Goal: Task Accomplishment & Management: Use online tool/utility

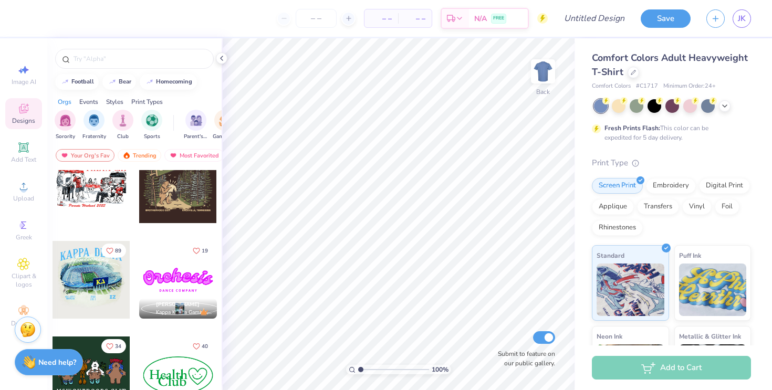
scroll to position [801, 0]
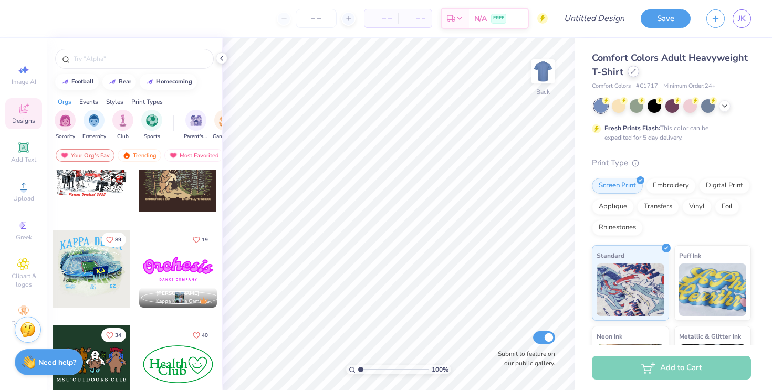
click at [629, 76] on div "Comfort Colors Adult Heavyweight T-Shirt" at bounding box center [671, 65] width 159 height 28
click at [631, 74] on icon at bounding box center [633, 71] width 5 height 5
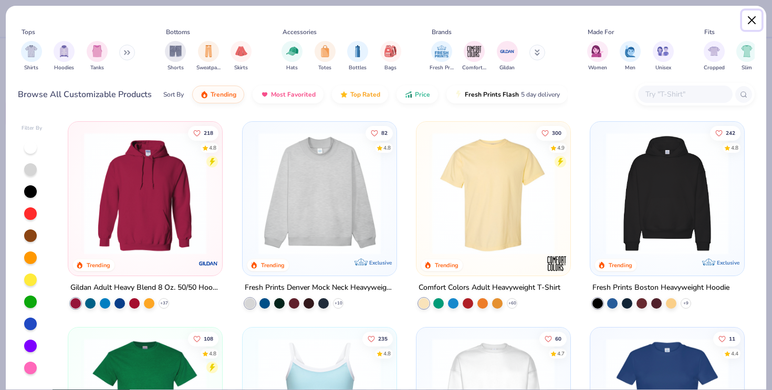
click at [748, 22] on button "Close" at bounding box center [753, 21] width 20 height 20
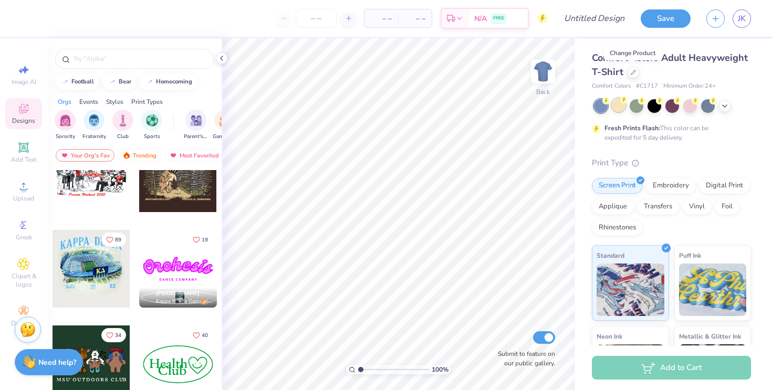
click at [620, 110] on div at bounding box center [619, 105] width 14 height 14
click at [725, 111] on div at bounding box center [672, 106] width 157 height 14
click at [726, 107] on icon at bounding box center [725, 105] width 8 height 8
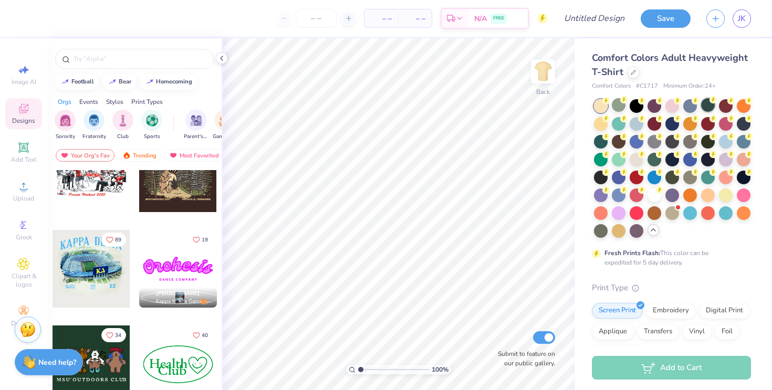
click at [709, 109] on div at bounding box center [709, 105] width 14 height 14
click at [694, 105] on div at bounding box center [691, 105] width 14 height 14
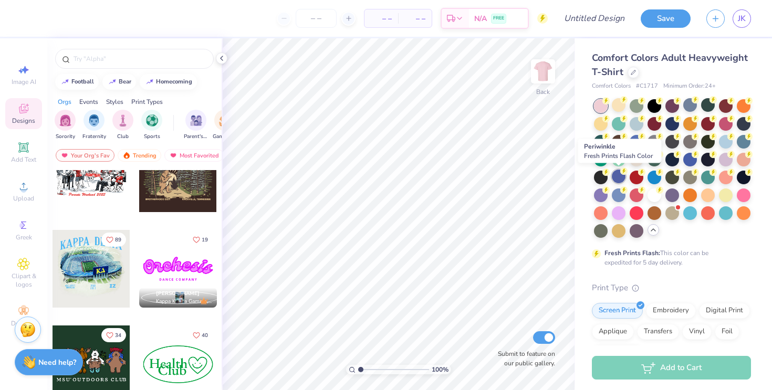
click at [619, 178] on div at bounding box center [619, 177] width 14 height 14
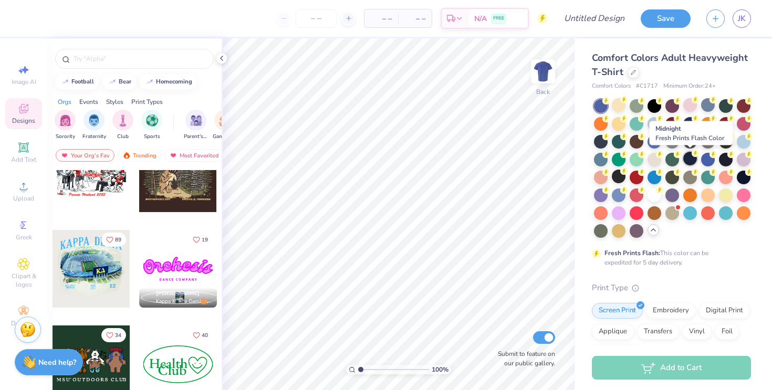
click at [689, 157] on div at bounding box center [691, 159] width 14 height 14
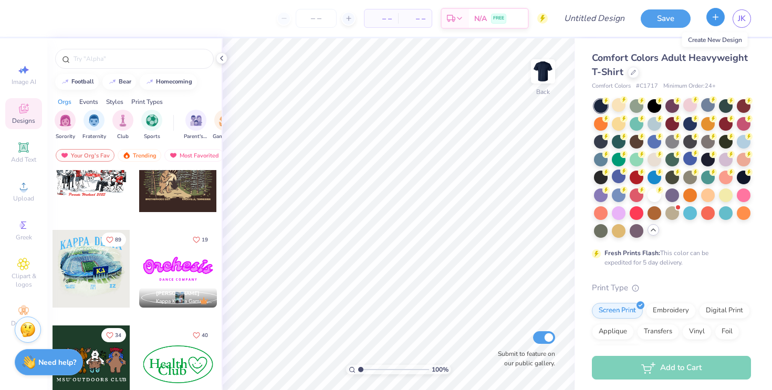
click at [712, 24] on button "button" at bounding box center [716, 17] width 18 height 18
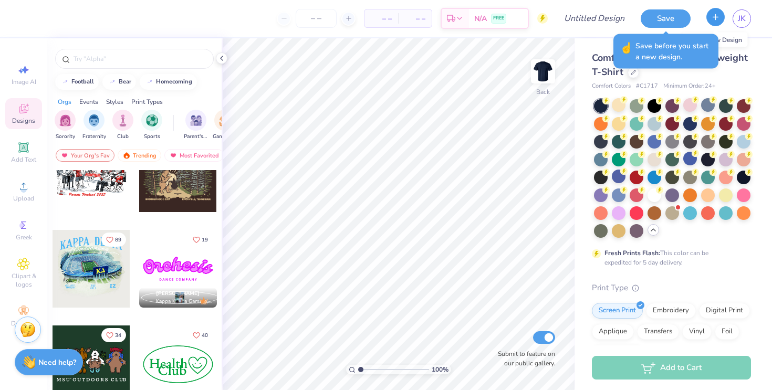
click at [710, 24] on button "button" at bounding box center [716, 17] width 18 height 18
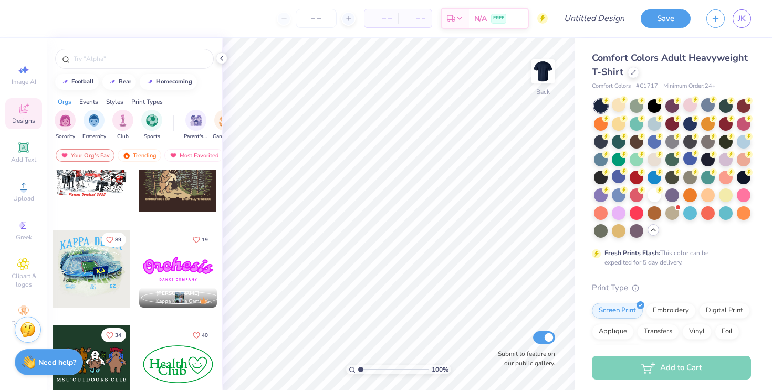
click at [678, 281] on div "Comfort Colors Adult Heavyweight T-Shirt Comfort Colors # C1717 Minimum Order: …" at bounding box center [671, 329] width 159 height 557
click at [674, 177] on div at bounding box center [673, 177] width 14 height 14
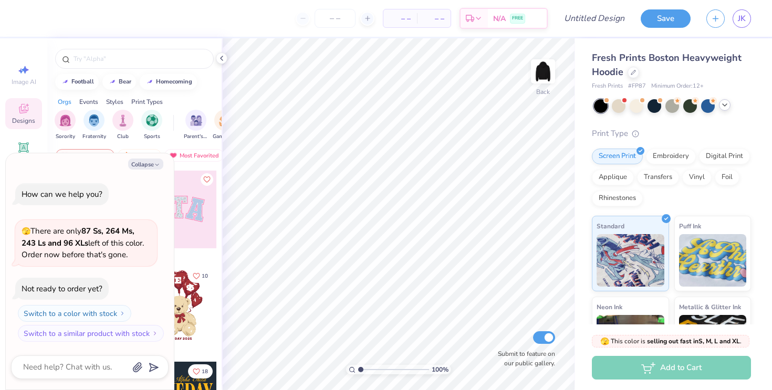
click at [724, 108] on icon at bounding box center [725, 105] width 8 height 8
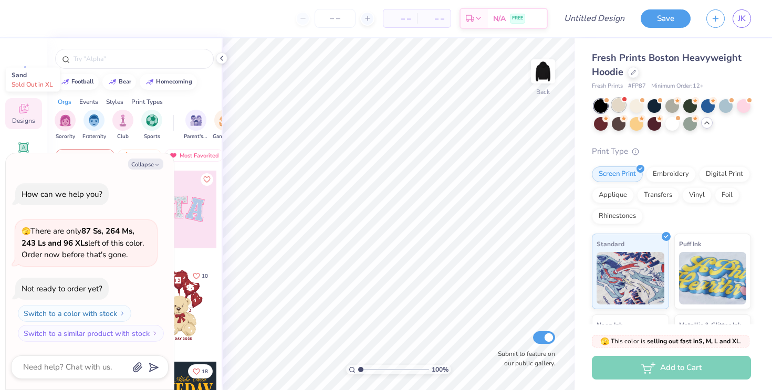
click at [619, 108] on div at bounding box center [619, 105] width 14 height 14
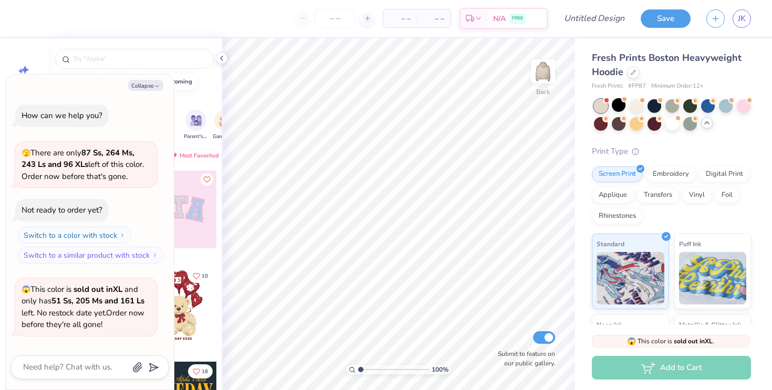
scroll to position [70, 0]
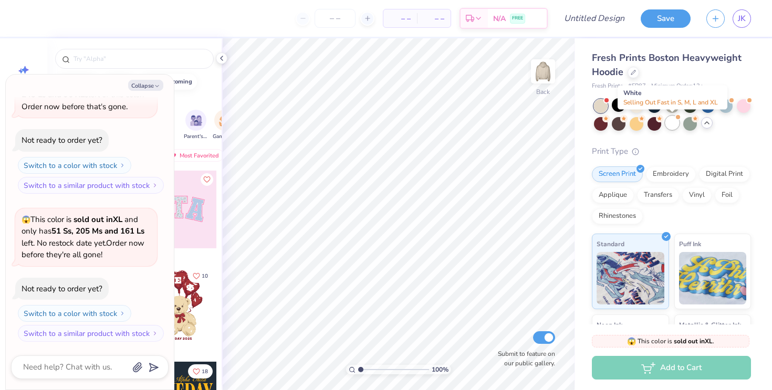
click at [675, 125] on div at bounding box center [673, 123] width 14 height 14
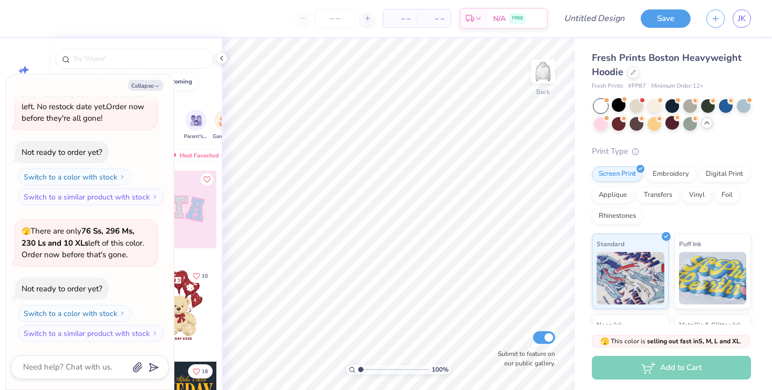
click at [603, 107] on div at bounding box center [601, 106] width 14 height 14
click at [685, 105] on div at bounding box center [691, 105] width 14 height 14
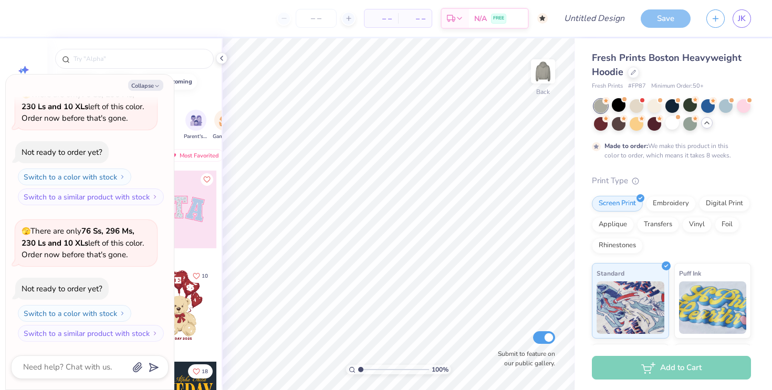
scroll to position [430, 0]
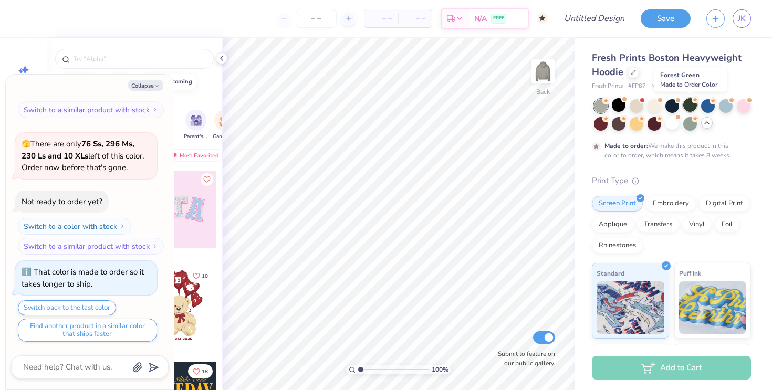
click at [692, 103] on div at bounding box center [691, 105] width 14 height 14
click at [673, 104] on div at bounding box center [673, 105] width 14 height 14
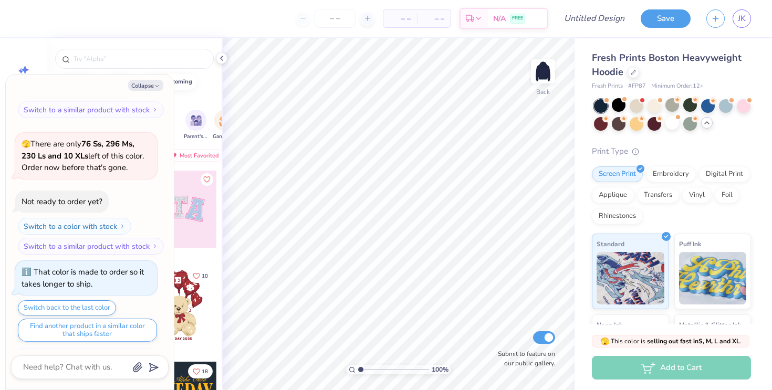
scroll to position [619, 0]
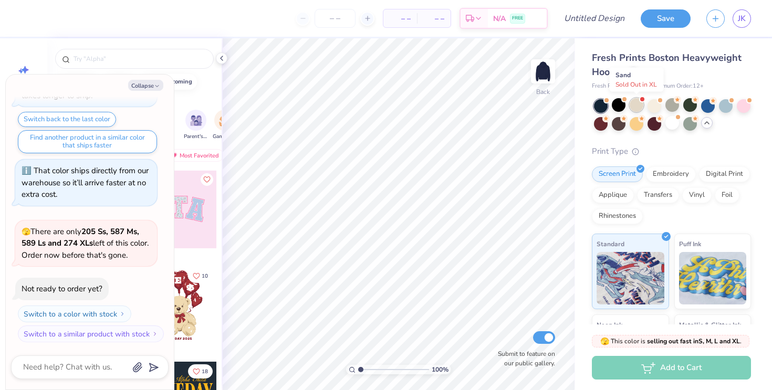
click at [640, 104] on div at bounding box center [637, 105] width 14 height 14
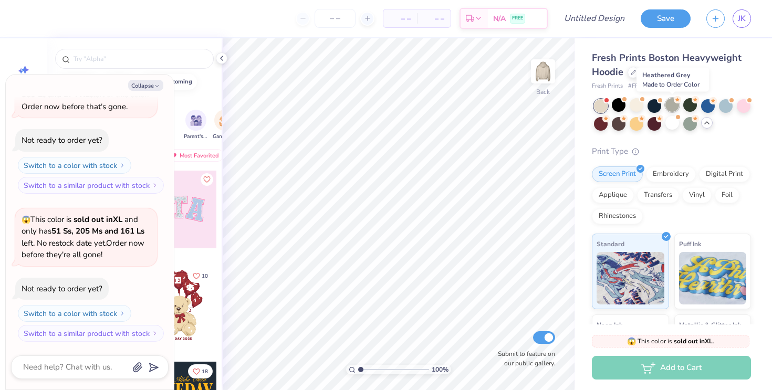
click at [672, 106] on div at bounding box center [673, 105] width 14 height 14
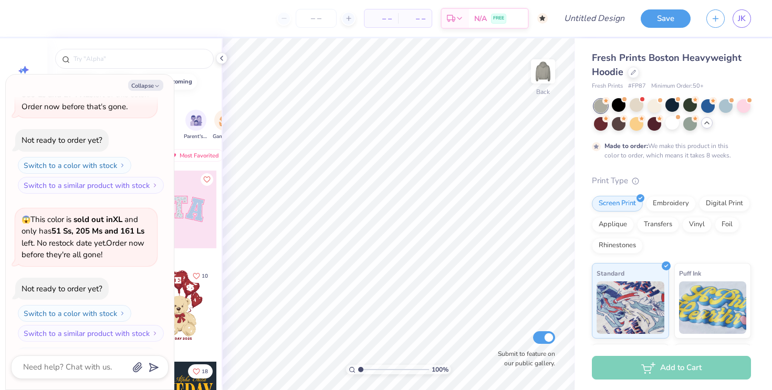
scroll to position [855, 0]
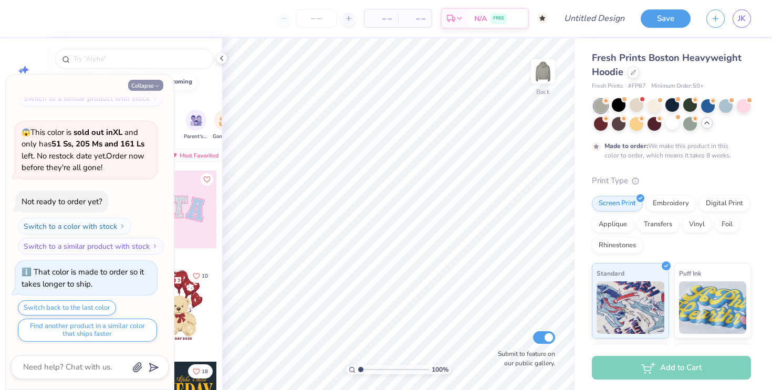
click at [147, 85] on button "Collapse" at bounding box center [145, 85] width 35 height 11
type textarea "x"
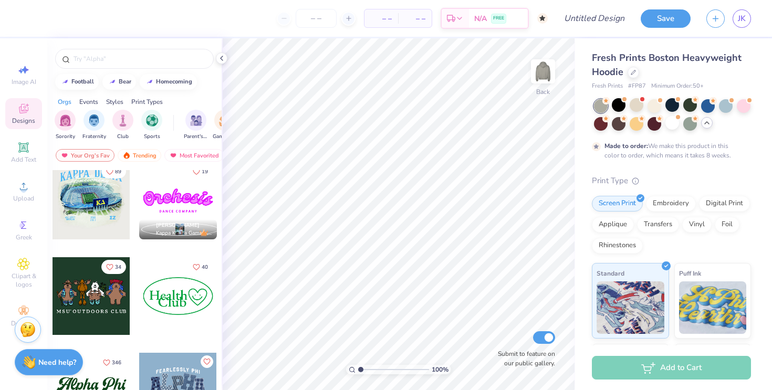
scroll to position [872, 0]
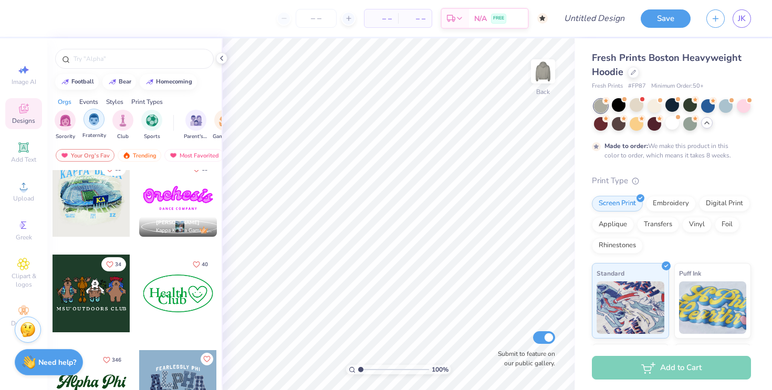
click at [94, 118] on img "filter for Fraternity" at bounding box center [94, 120] width 12 height 12
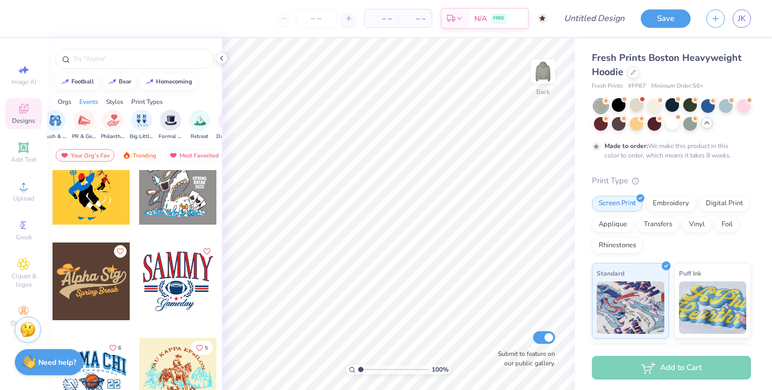
scroll to position [0, 195]
click at [88, 122] on img "filter for PR & General" at bounding box center [88, 120] width 12 height 12
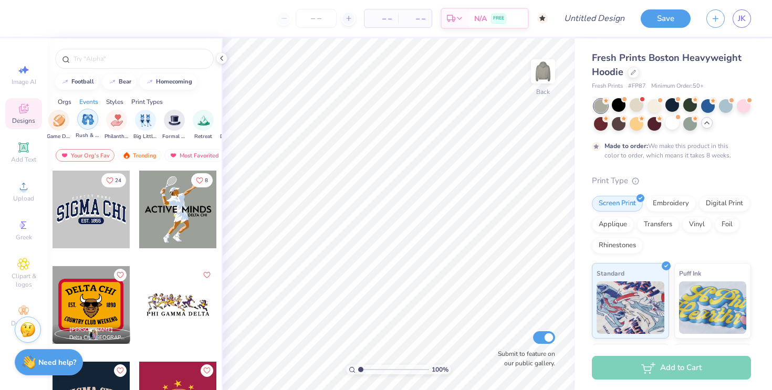
click at [88, 122] on img "filter for Rush & Bid" at bounding box center [88, 120] width 12 height 12
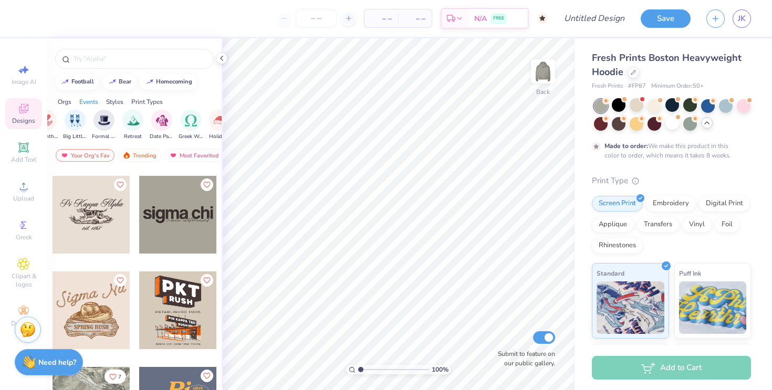
scroll to position [1417, 0]
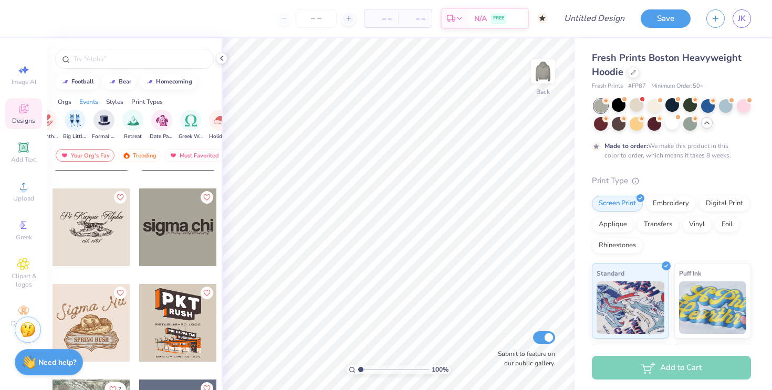
click at [183, 260] on div at bounding box center [178, 228] width 78 height 78
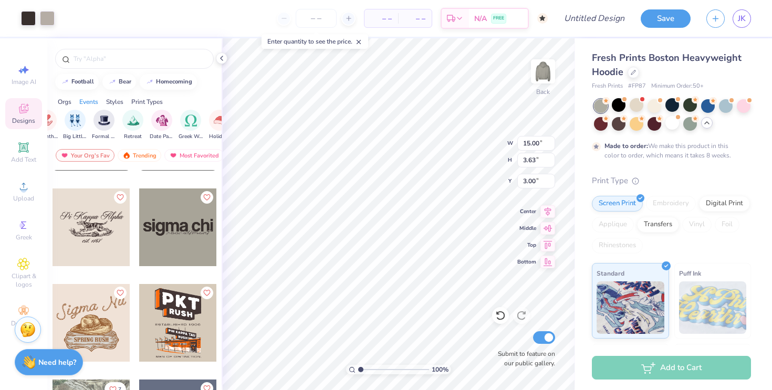
type input "9.31"
type input "2.25"
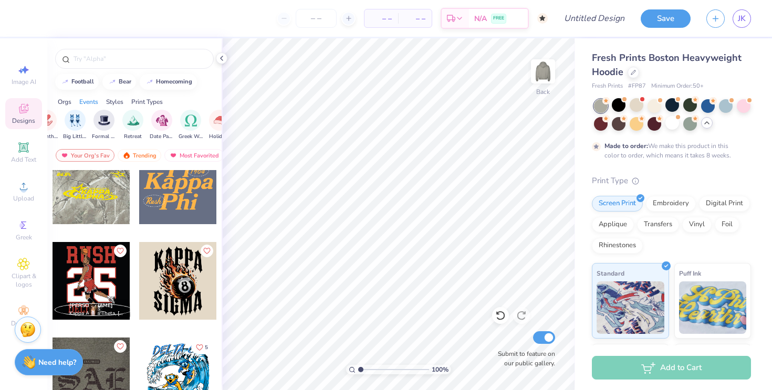
scroll to position [1653, 0]
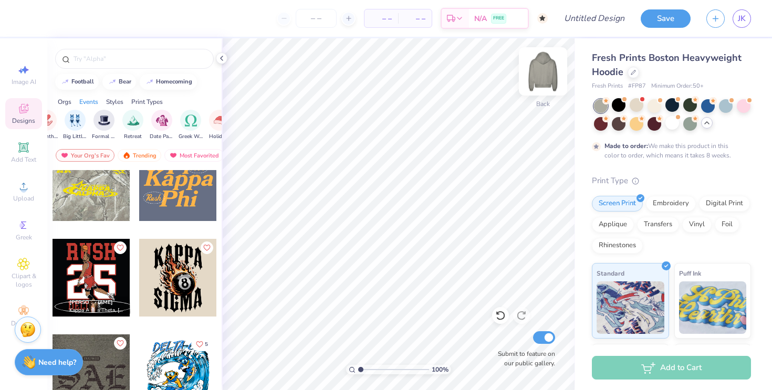
click at [538, 91] on div "Back" at bounding box center [543, 77] width 24 height 37
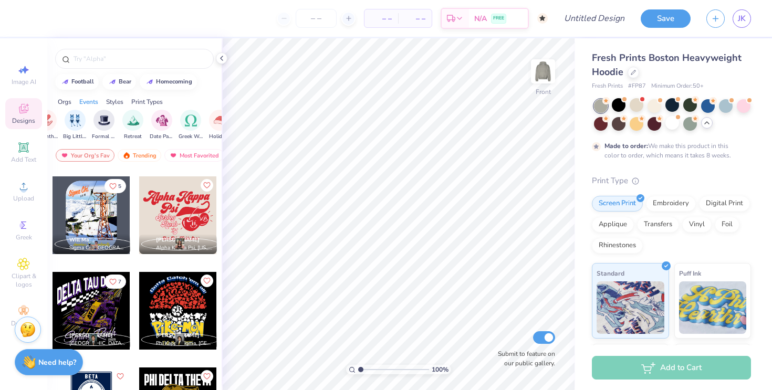
scroll to position [2102, 0]
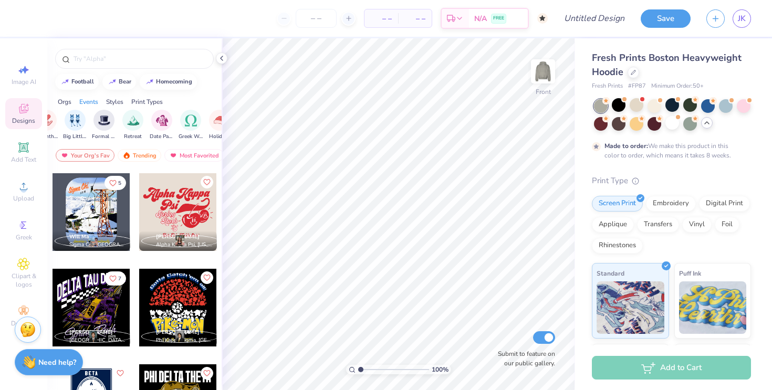
click at [190, 215] on div at bounding box center [178, 212] width 78 height 78
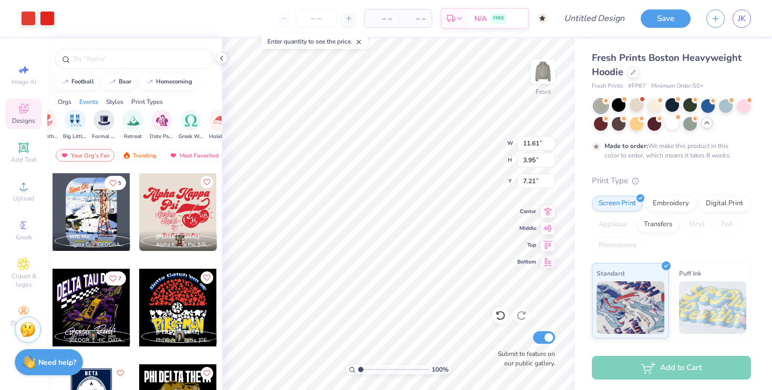
click at [188, 194] on div at bounding box center [178, 212] width 78 height 78
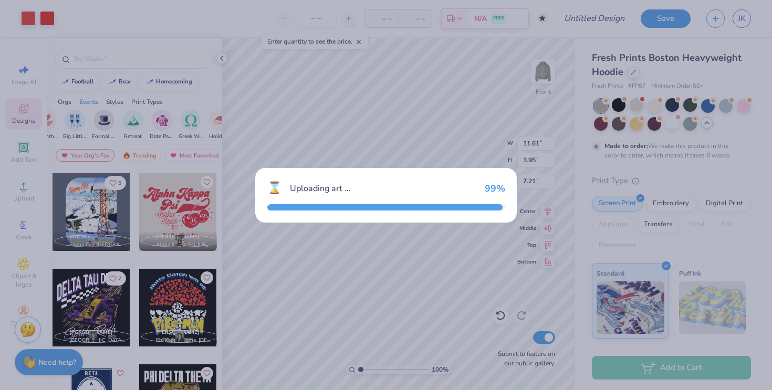
type input "12.78"
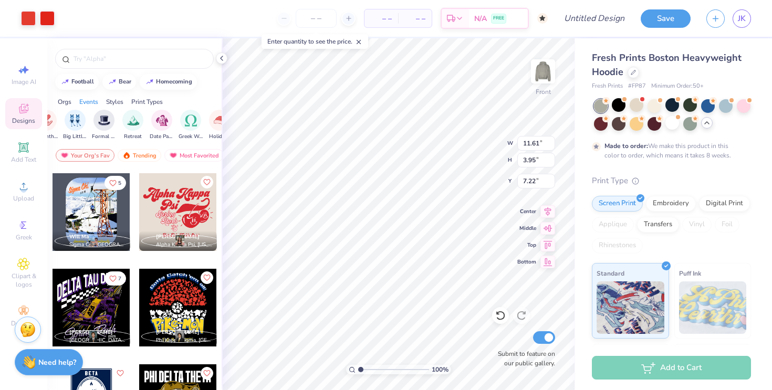
type input "7.22"
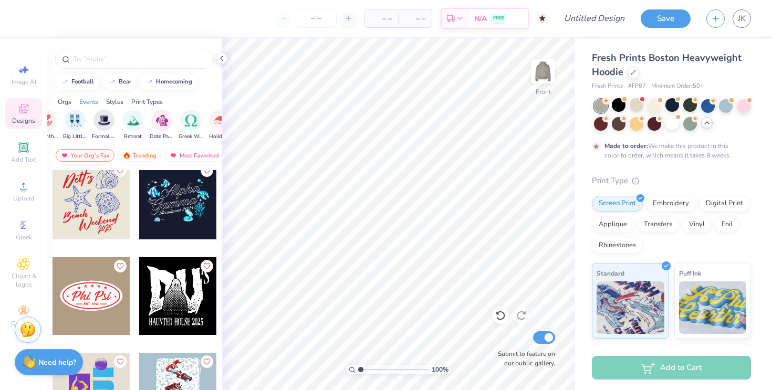
scroll to position [6992, 0]
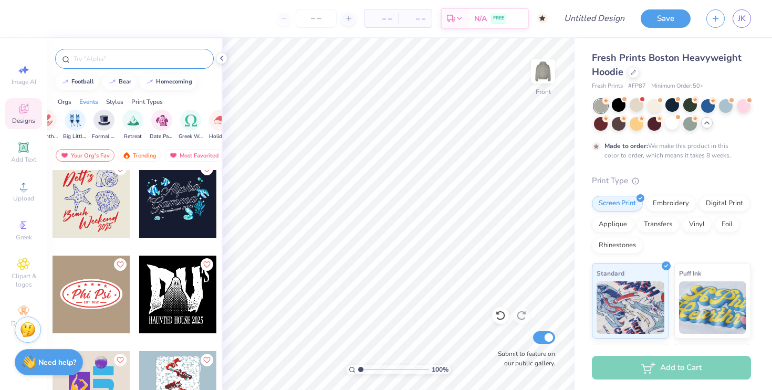
click at [156, 63] on input "text" at bounding box center [140, 59] width 135 height 11
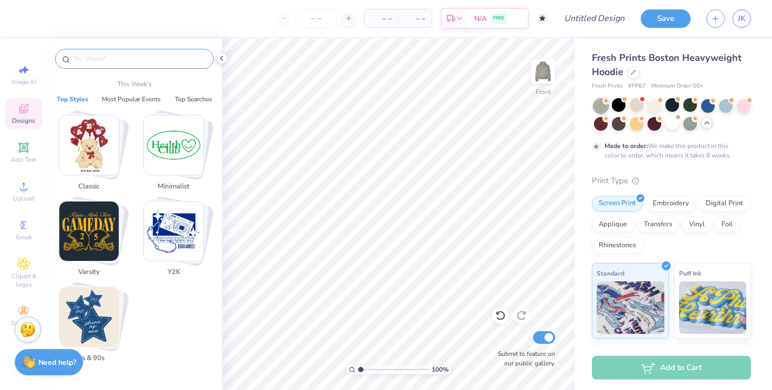
type input "p"
click at [101, 231] on img "Stack Card Button Varsity" at bounding box center [88, 231] width 59 height 59
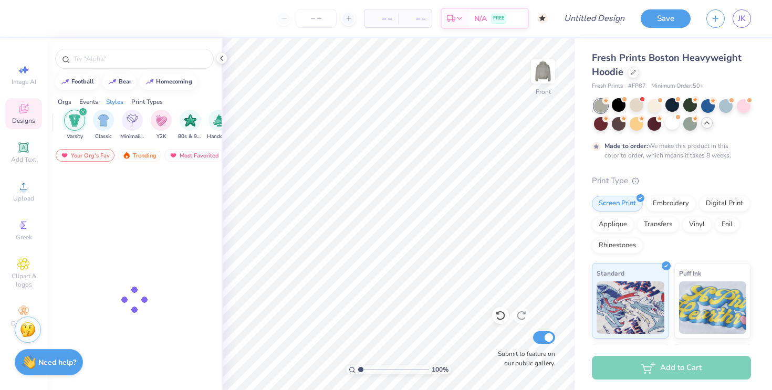
scroll to position [0, 551]
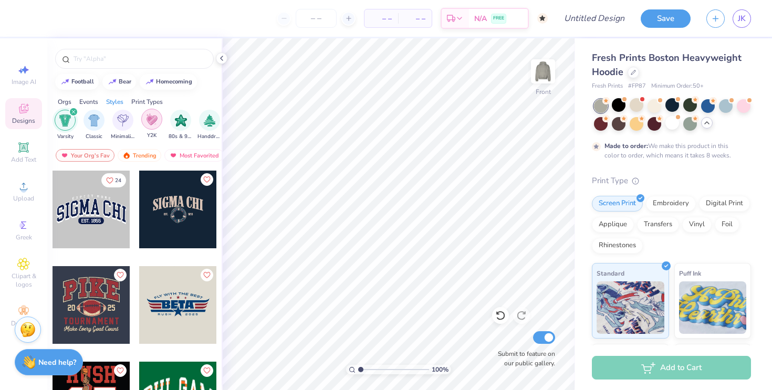
click at [156, 124] on img "filter for Y2K" at bounding box center [152, 120] width 12 height 12
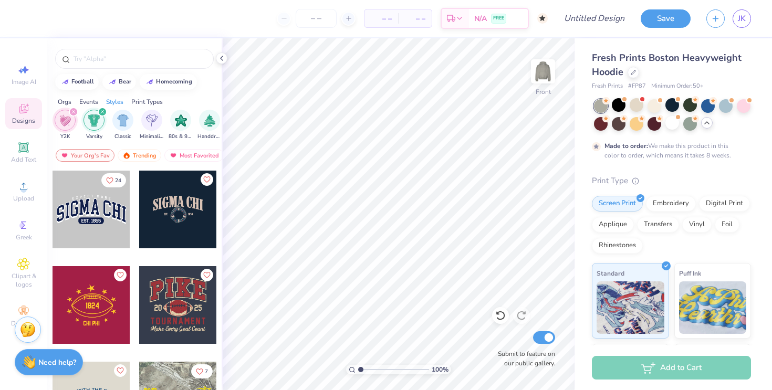
click at [102, 113] on icon "filter for Varsity" at bounding box center [102, 112] width 4 height 4
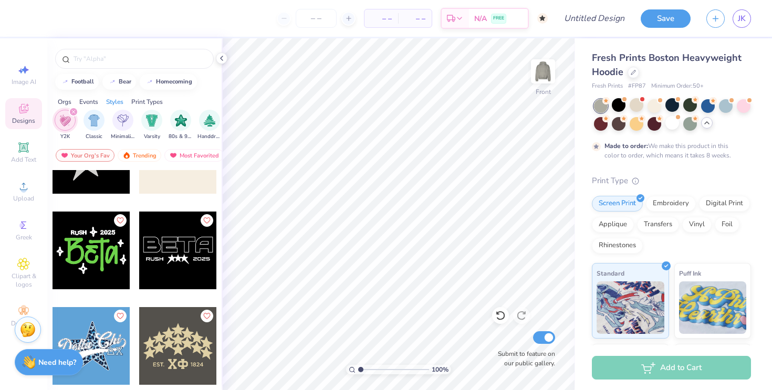
scroll to position [445, 0]
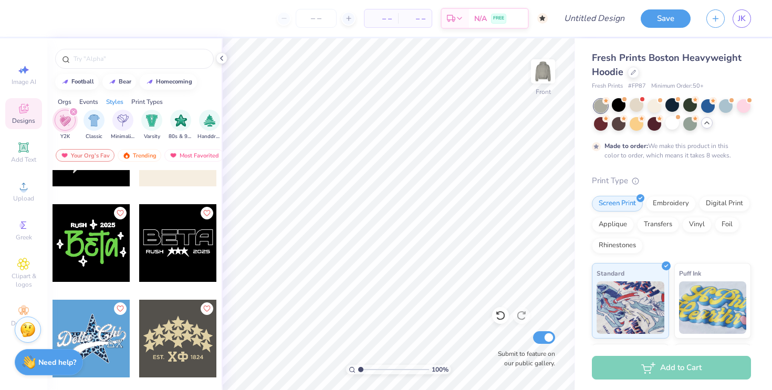
click at [73, 114] on icon "filter for Y2K" at bounding box center [73, 112] width 4 height 4
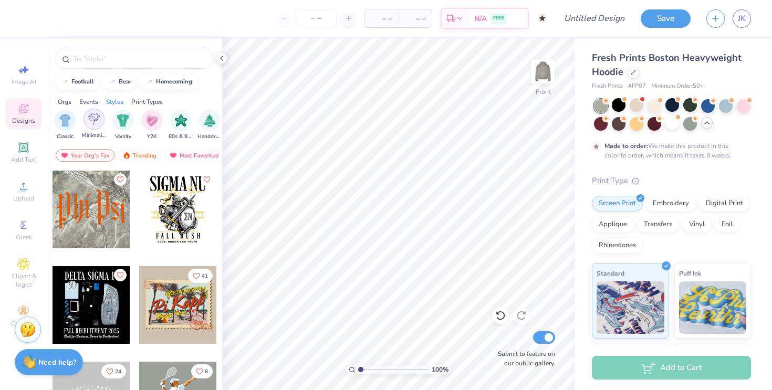
click at [99, 124] on div "filter for Minimalist" at bounding box center [94, 119] width 21 height 21
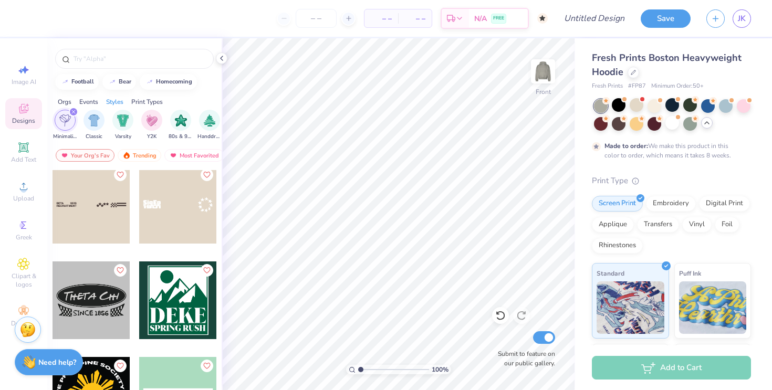
scroll to position [2897, 0]
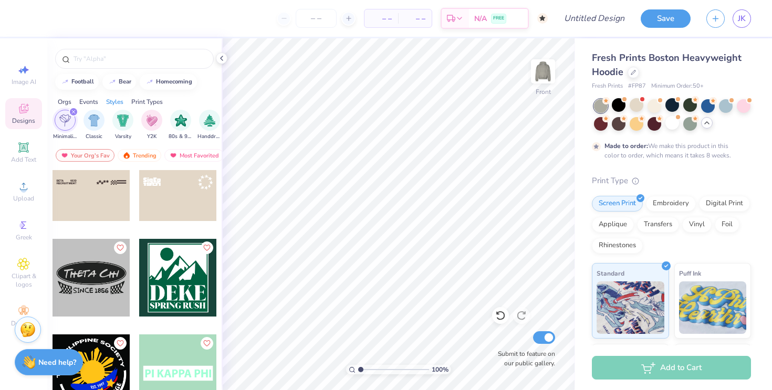
click at [76, 113] on div "filter for Minimalist" at bounding box center [73, 111] width 9 height 9
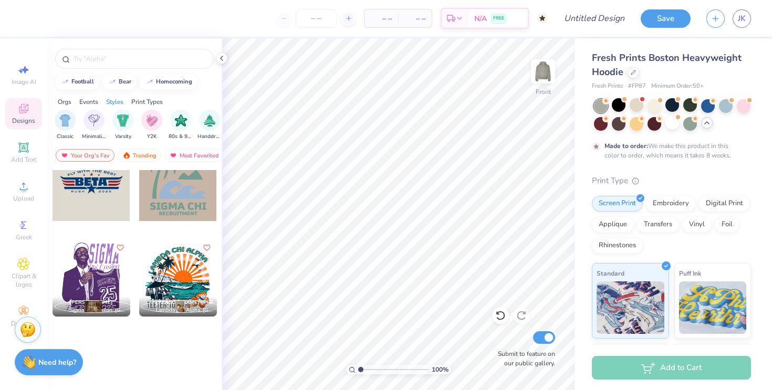
scroll to position [1271, 0]
click at [207, 123] on img "filter for Handdrawn" at bounding box center [210, 120] width 12 height 12
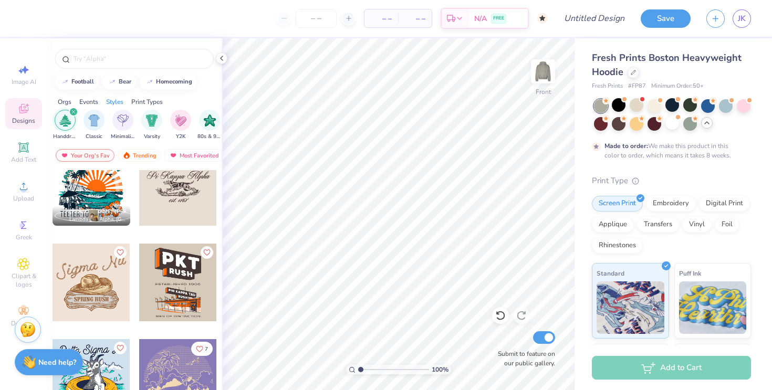
scroll to position [118, 0]
click at [180, 194] on div at bounding box center [178, 188] width 78 height 78
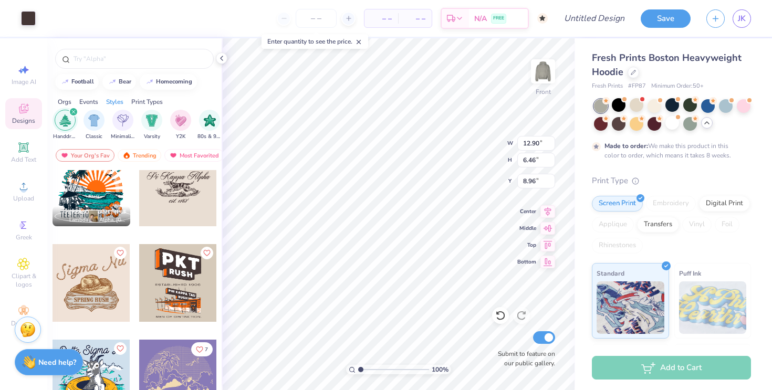
type input "8.96"
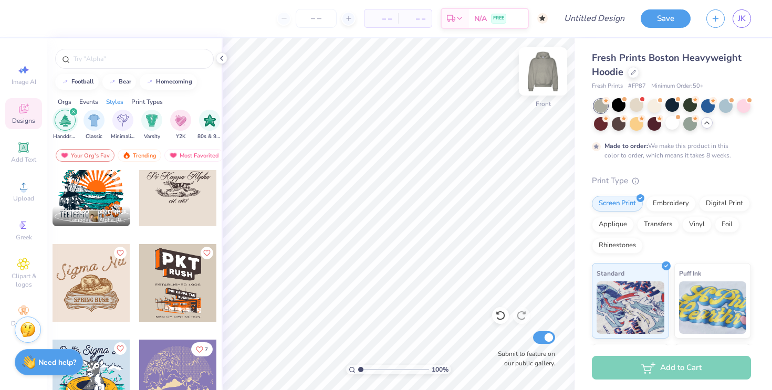
click at [534, 73] on img at bounding box center [543, 71] width 42 height 42
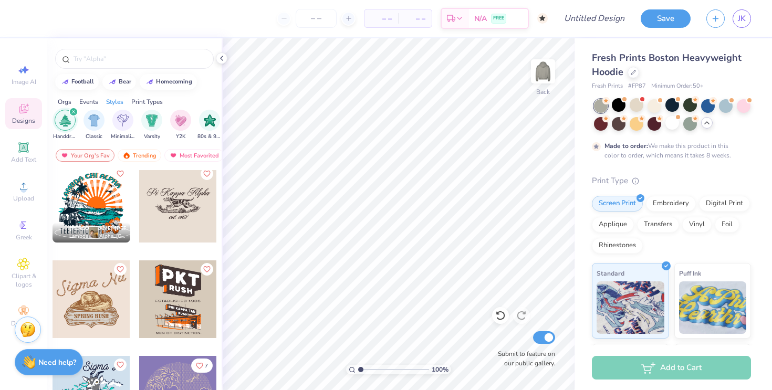
scroll to position [64, 0]
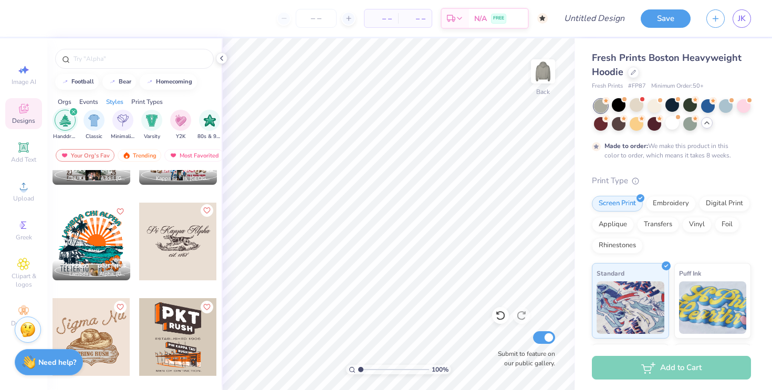
click at [209, 210] on icon "Like" at bounding box center [206, 211] width 6 height 6
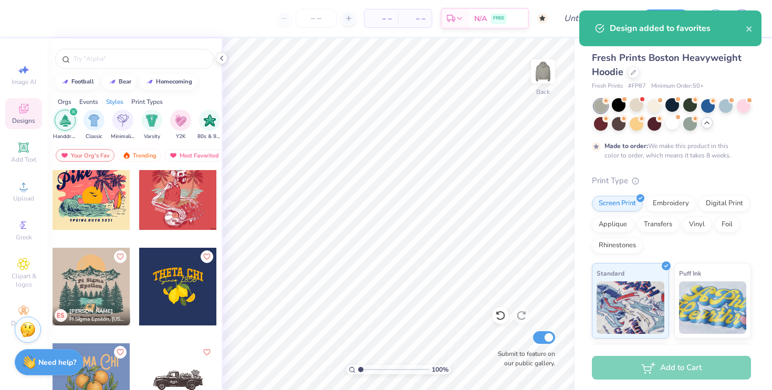
scroll to position [0, 0]
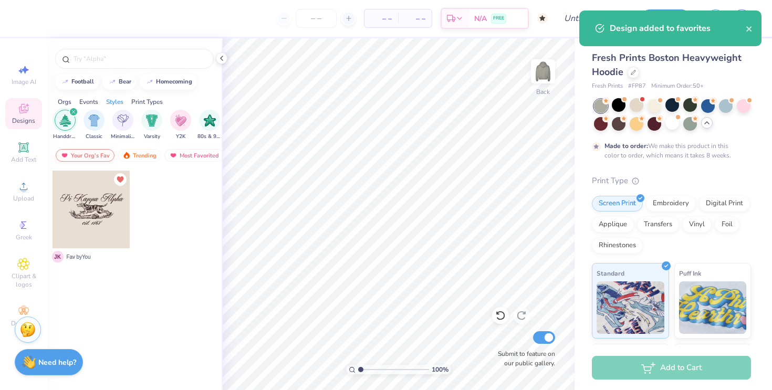
click at [93, 157] on div "Your Org's Fav" at bounding box center [85, 155] width 59 height 13
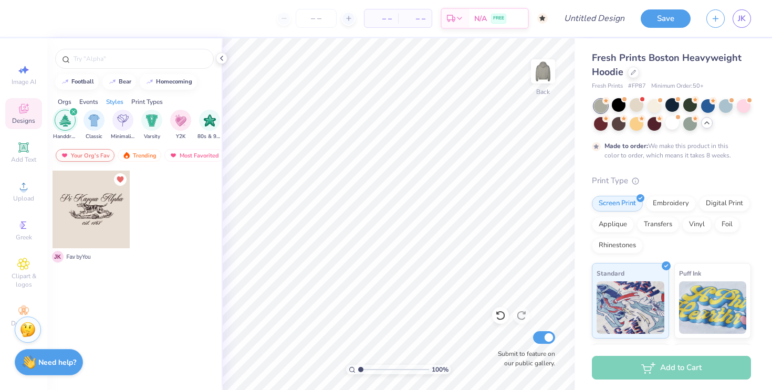
click at [84, 151] on div "Your Org's Fav" at bounding box center [85, 155] width 59 height 13
click at [143, 157] on div "Trending" at bounding box center [140, 155] width 44 height 13
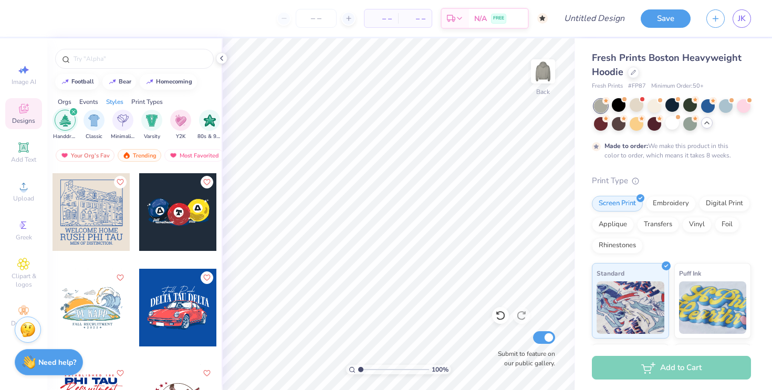
scroll to position [1241, 0]
click at [180, 235] on div at bounding box center [178, 212] width 78 height 78
click at [207, 182] on icon "Like" at bounding box center [206, 180] width 7 height 7
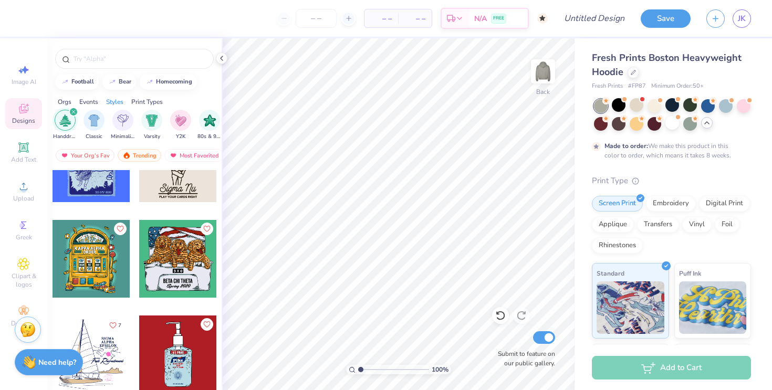
scroll to position [4733, 0]
click at [636, 77] on div "Fresh Prints Boston Heavyweight Hoodie" at bounding box center [671, 65] width 159 height 28
click at [635, 75] on div at bounding box center [634, 72] width 12 height 12
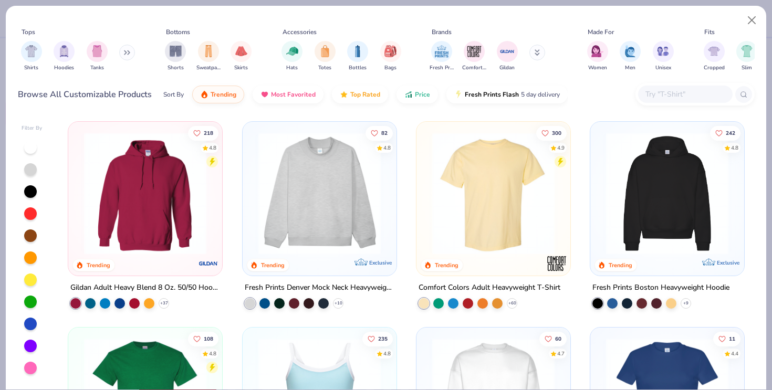
click at [686, 202] on img at bounding box center [667, 193] width 133 height 122
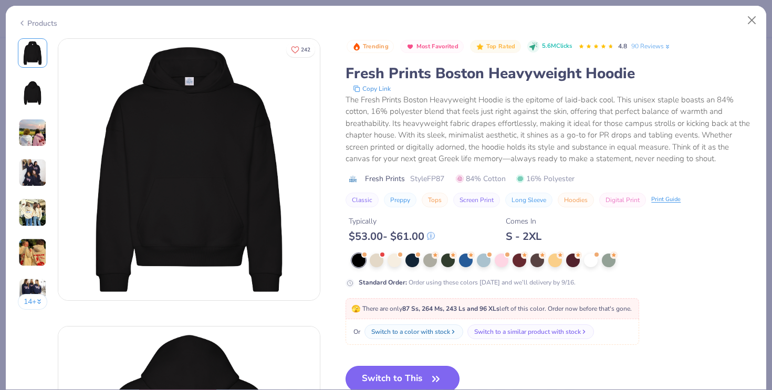
click at [416, 379] on button "Switch to This" at bounding box center [403, 379] width 114 height 26
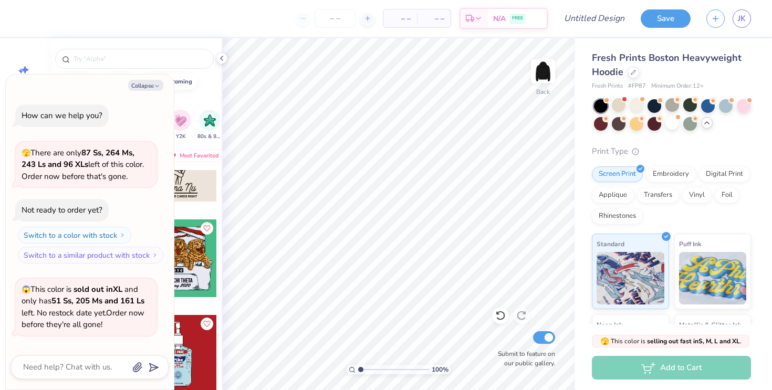
scroll to position [907, 0]
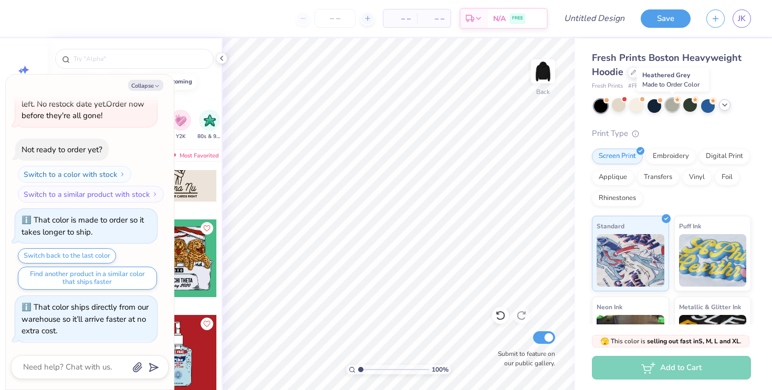
click at [674, 105] on div at bounding box center [673, 105] width 14 height 14
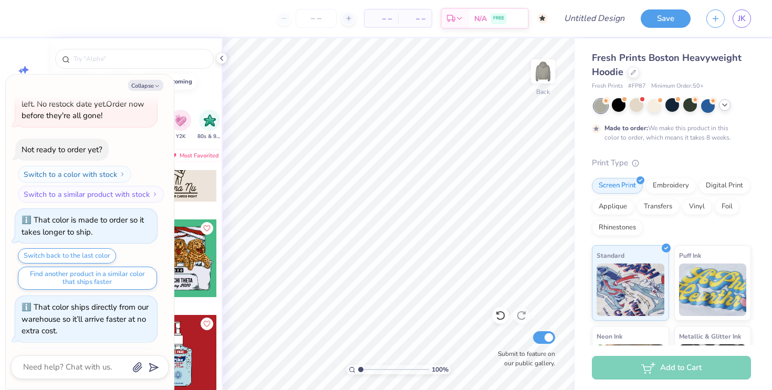
scroll to position [994, 0]
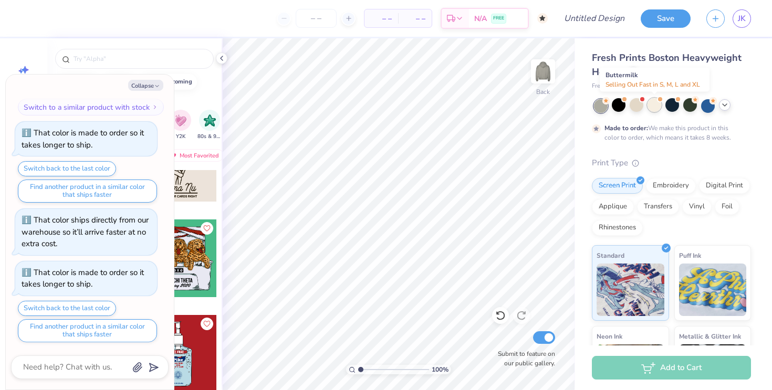
click at [653, 104] on div at bounding box center [655, 105] width 14 height 14
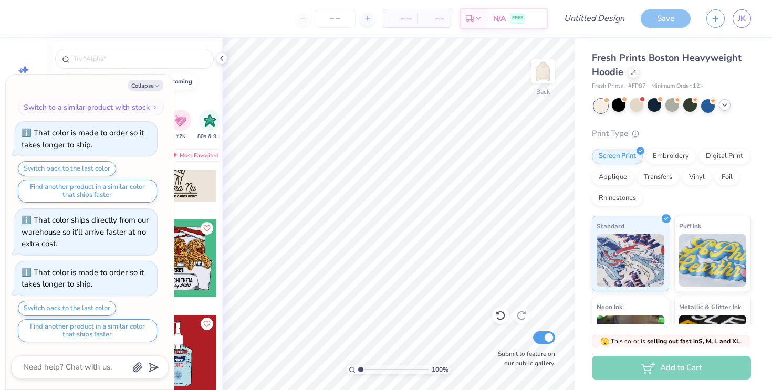
scroll to position [1183, 0]
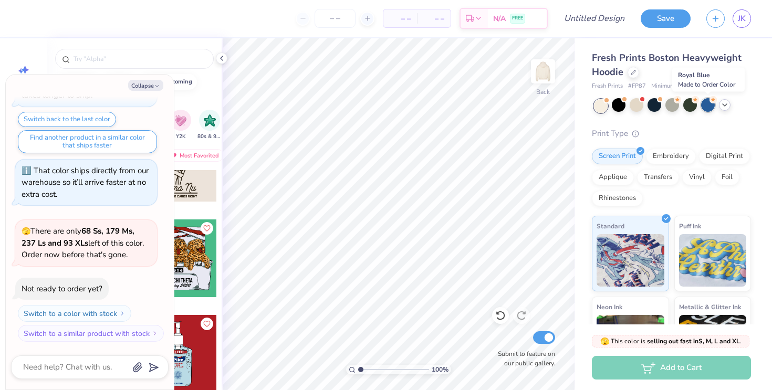
click at [705, 104] on div at bounding box center [709, 105] width 14 height 14
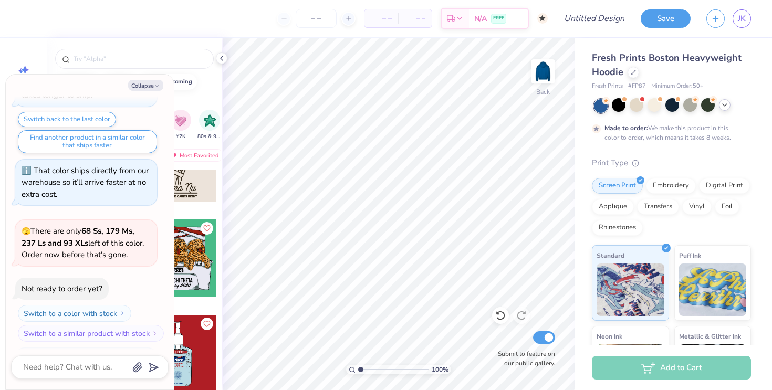
scroll to position [1271, 0]
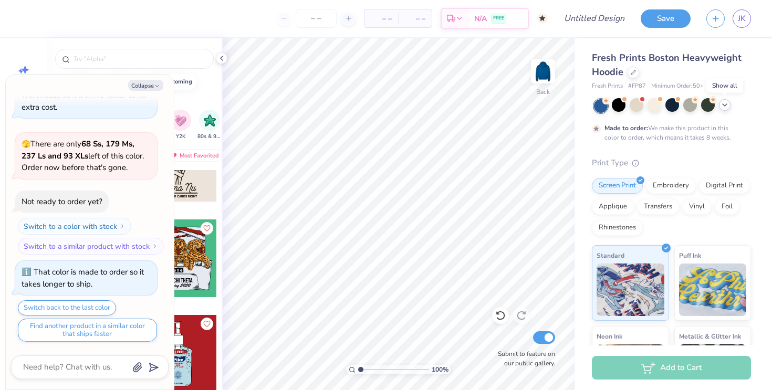
click at [725, 108] on icon at bounding box center [725, 105] width 8 height 8
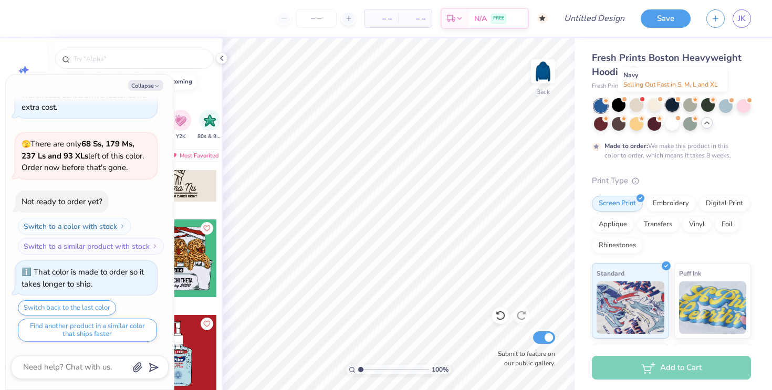
click at [669, 107] on div at bounding box center [673, 105] width 14 height 14
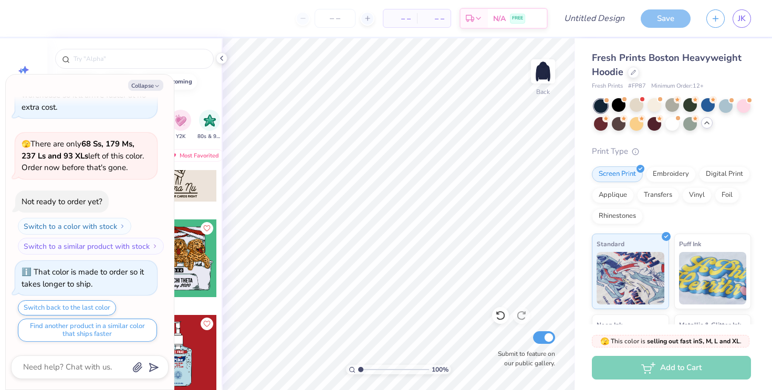
scroll to position [1459, 0]
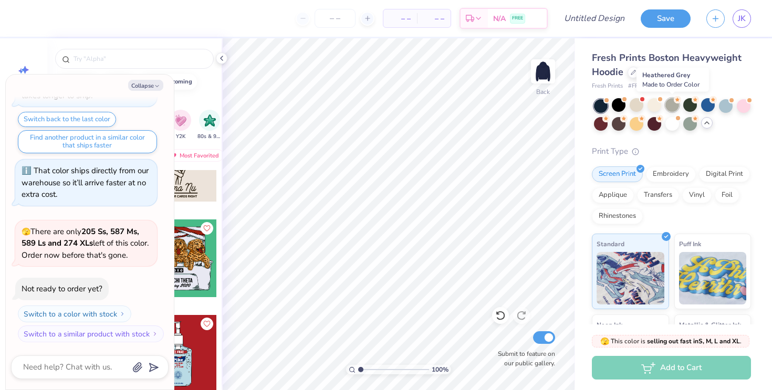
click at [670, 104] on div at bounding box center [673, 105] width 14 height 14
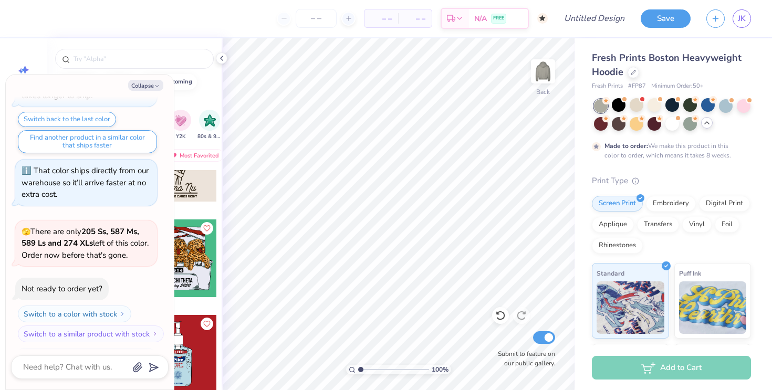
scroll to position [1547, 0]
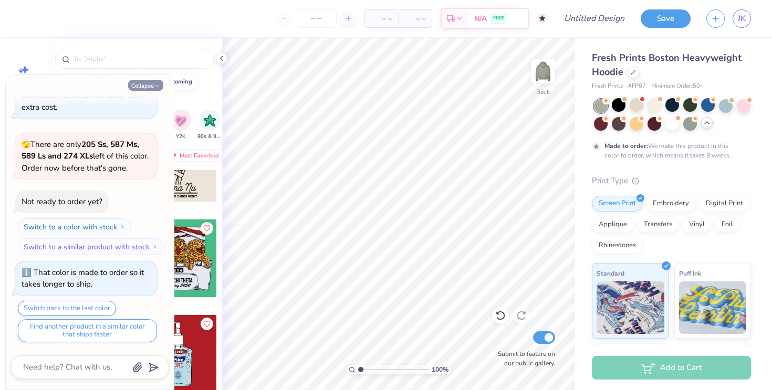
click at [154, 89] on icon "button" at bounding box center [157, 86] width 6 height 6
type textarea "x"
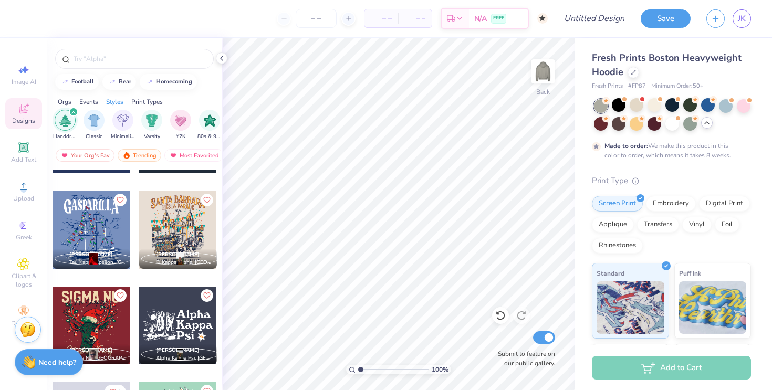
scroll to position [5072, 0]
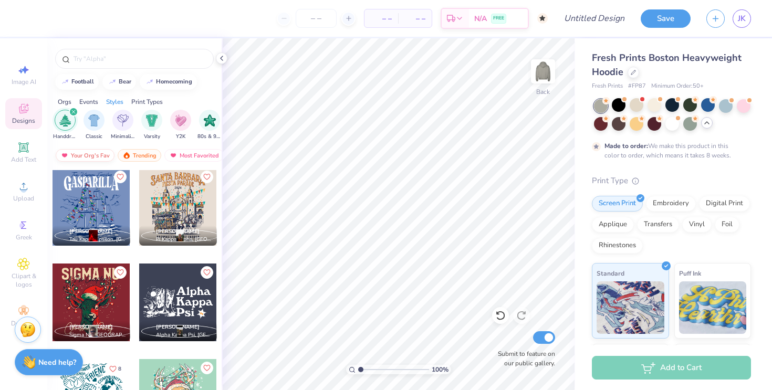
click at [97, 150] on div "Your Org's Fav" at bounding box center [85, 155] width 59 height 13
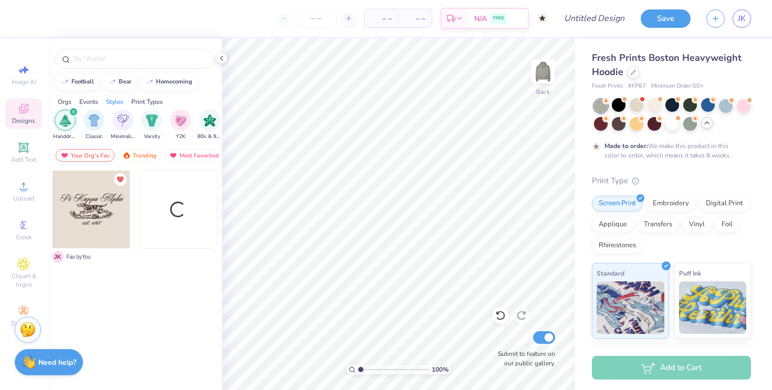
scroll to position [0, 0]
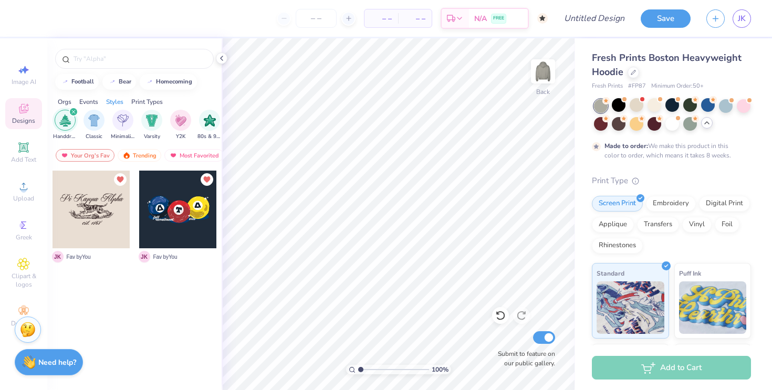
click at [108, 231] on div at bounding box center [92, 210] width 78 height 78
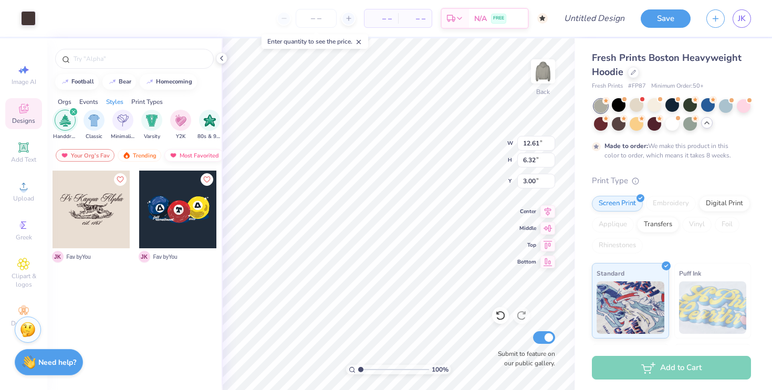
type input "3.00"
type input "8.26"
type input "4.14"
type input "2.96"
type input "4.58"
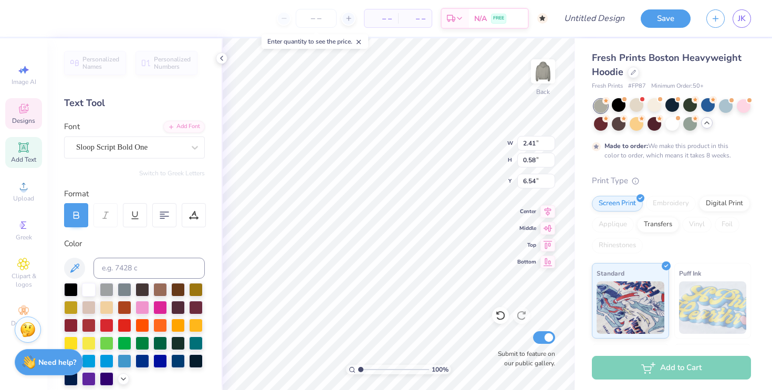
type input "4.70"
type input "8.28"
type input "1.35"
type input "3.00"
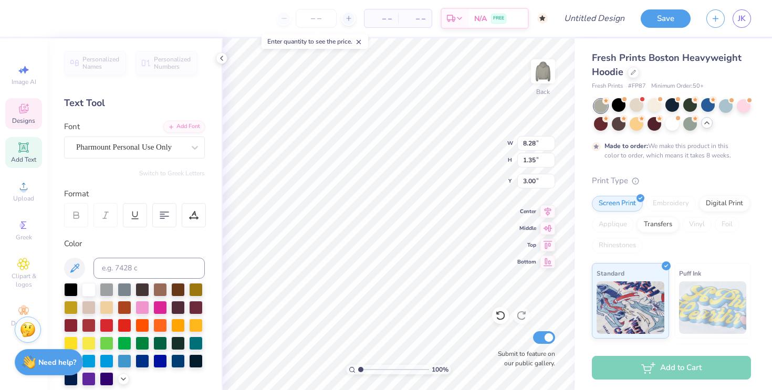
type textarea "Alpha Kappa Psi"
type input "1.23"
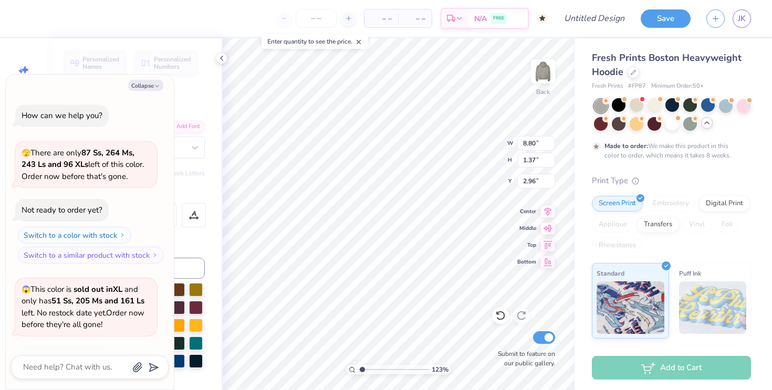
type textarea "x"
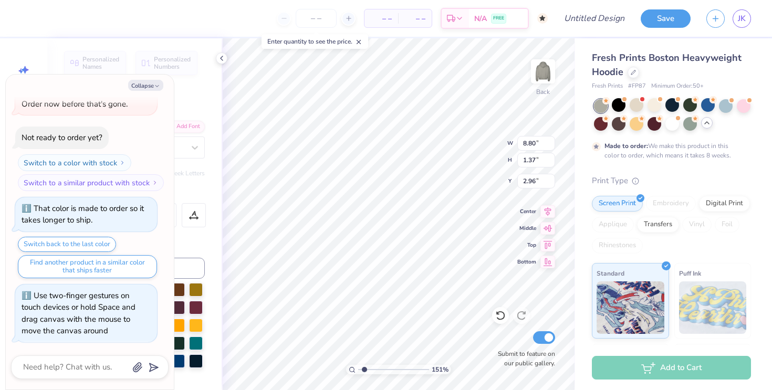
type input "1.51"
click at [364, 371] on input "range" at bounding box center [393, 369] width 71 height 9
click at [157, 85] on icon "button" at bounding box center [157, 86] width 6 height 6
type textarea "x"
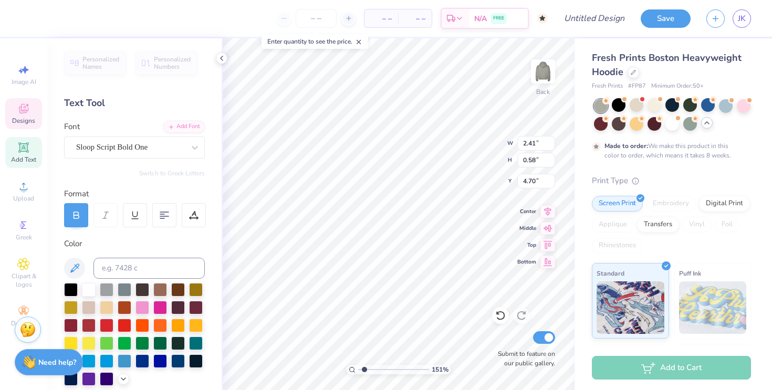
type input "4.60"
type input "8.80"
type input "1.37"
type input "3.00"
click at [139, 145] on div "Pharmount Personal Use Only" at bounding box center [130, 147] width 110 height 16
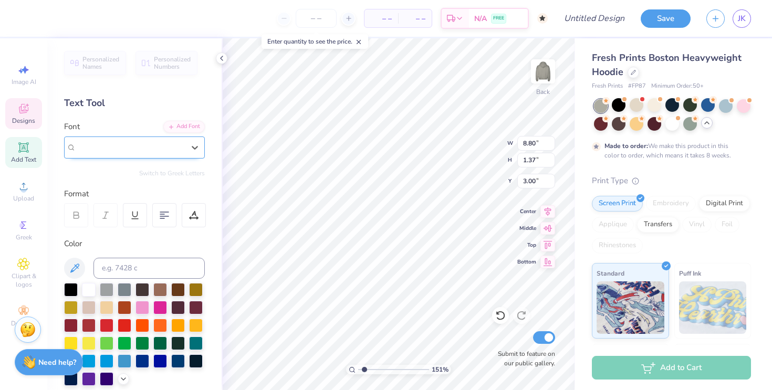
click at [139, 145] on span "Pharmount Personal Use Only" at bounding box center [124, 147] width 96 height 12
type input "1"
click at [359, 373] on input "range" at bounding box center [393, 369] width 71 height 9
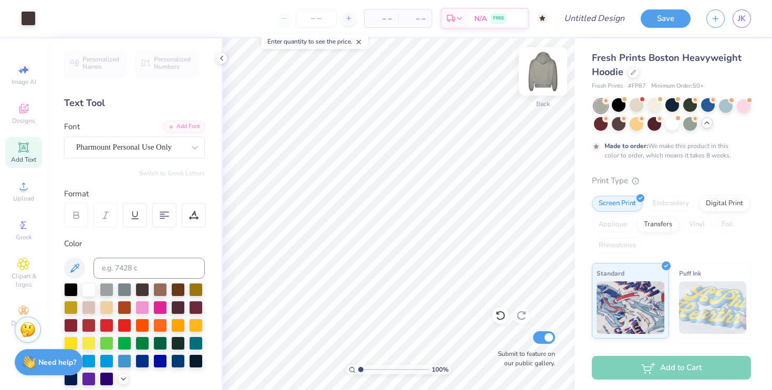
click at [540, 79] on img at bounding box center [543, 71] width 42 height 42
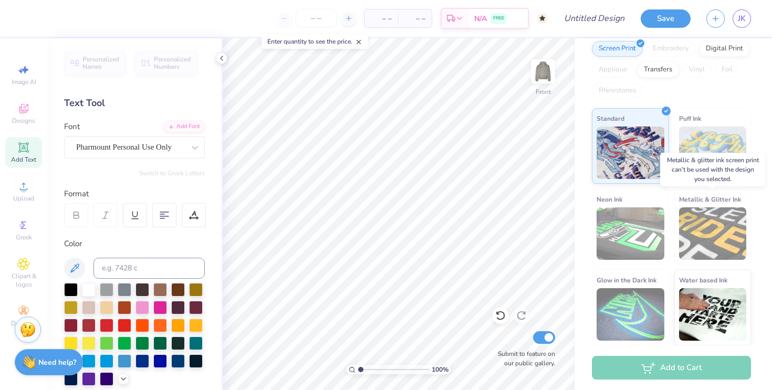
scroll to position [0, 0]
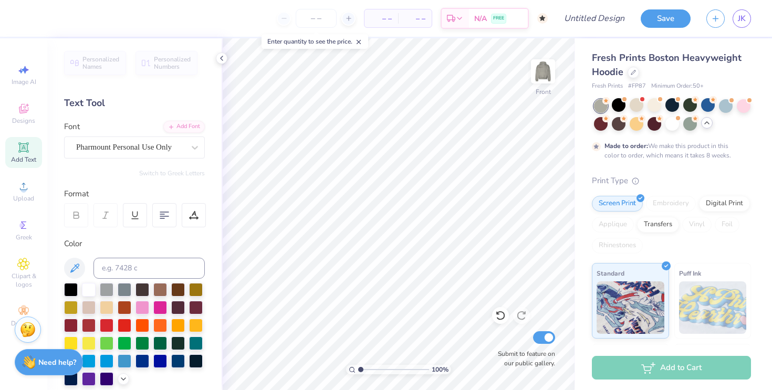
click at [22, 249] on div "Image AI Designs Add Text Upload Greek Clipart & logos Decorate" at bounding box center [23, 195] width 37 height 273
click at [22, 229] on icon at bounding box center [23, 225] width 5 height 7
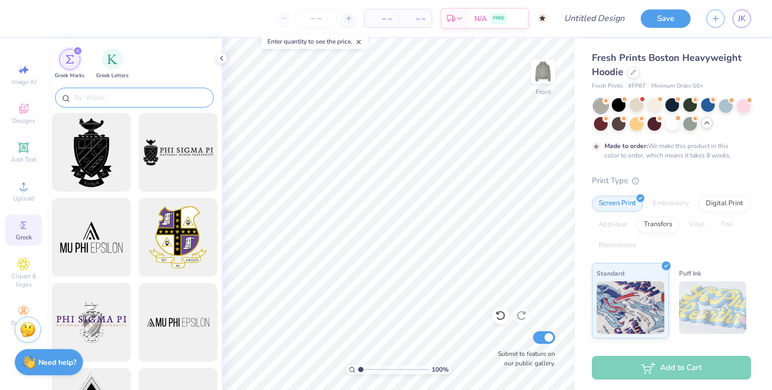
click at [131, 90] on div at bounding box center [134, 98] width 159 height 20
click at [130, 97] on input "text" at bounding box center [140, 97] width 135 height 11
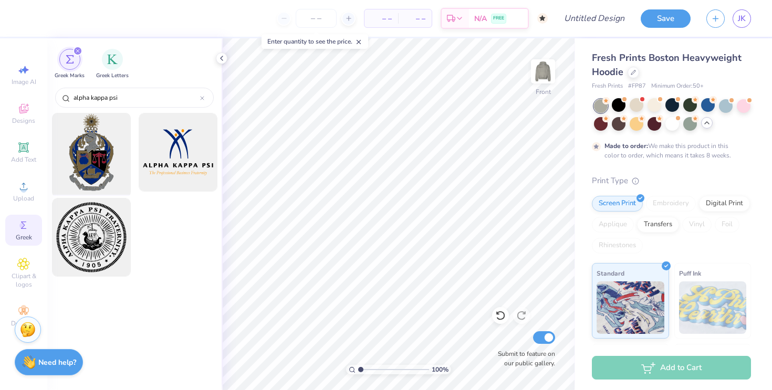
type input "alpha kappa psi"
click at [82, 157] on div at bounding box center [91, 152] width 87 height 87
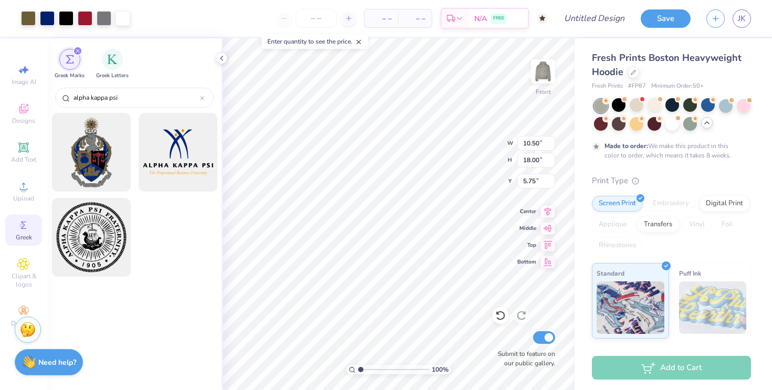
type input "5.49"
type input "9.42"
type input "14.33"
type input "4.36"
type input "7.47"
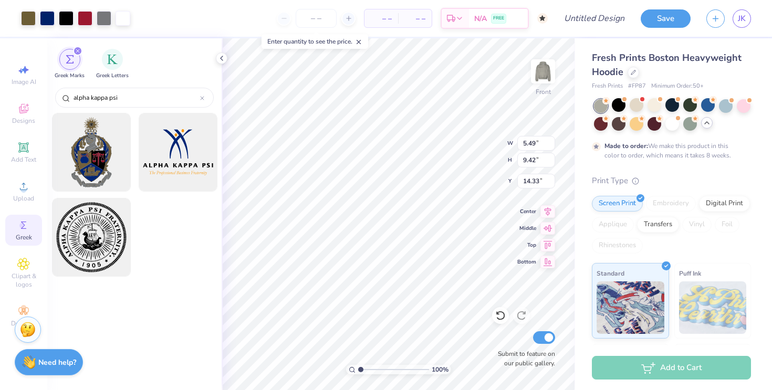
type input "16.27"
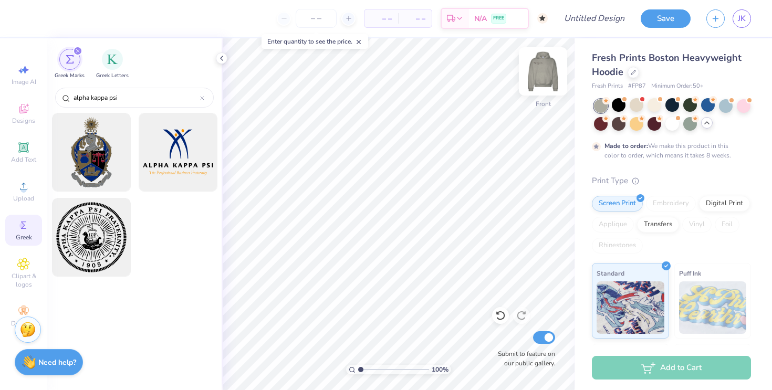
click at [545, 66] on img at bounding box center [543, 71] width 42 height 42
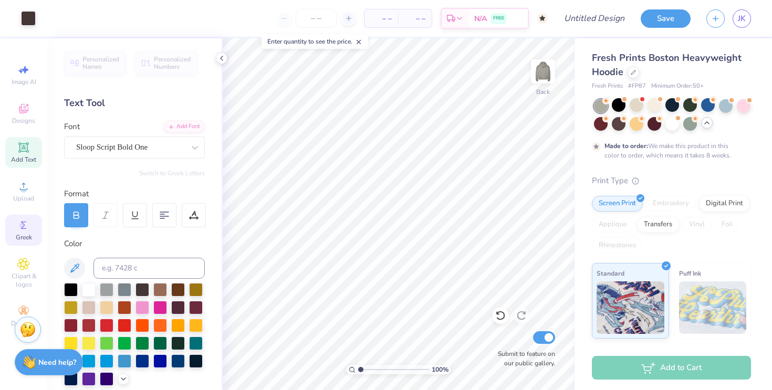
click at [26, 230] on icon at bounding box center [23, 225] width 13 height 13
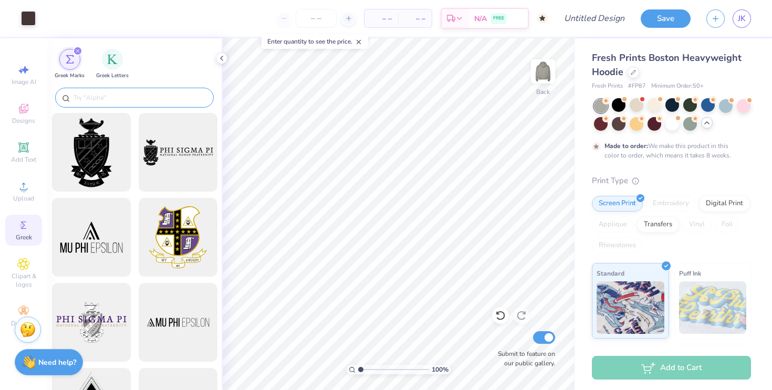
click at [150, 94] on input "text" at bounding box center [140, 97] width 135 height 11
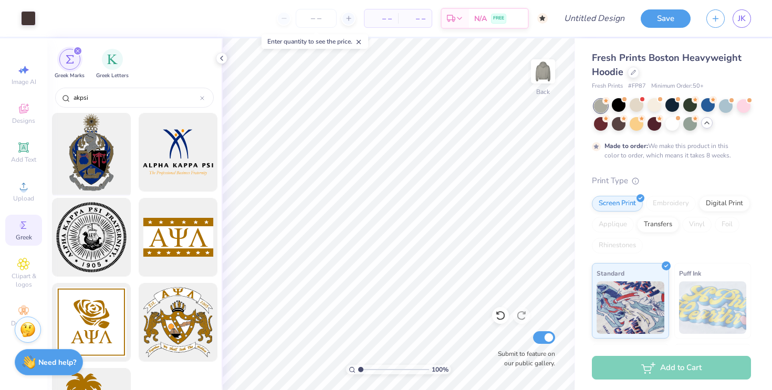
type input "akpsi"
click at [106, 149] on div at bounding box center [91, 152] width 87 height 87
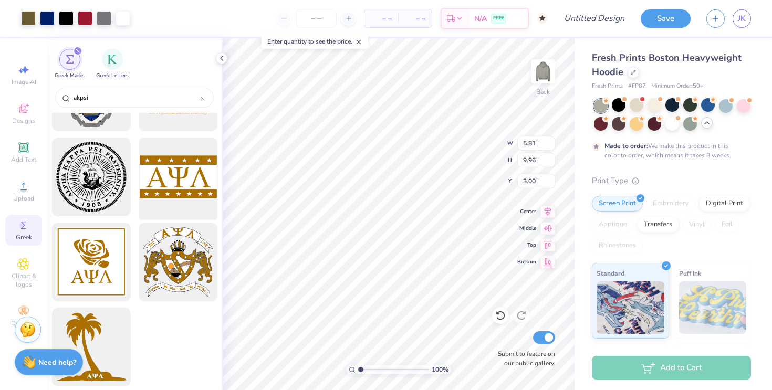
scroll to position [63, 0]
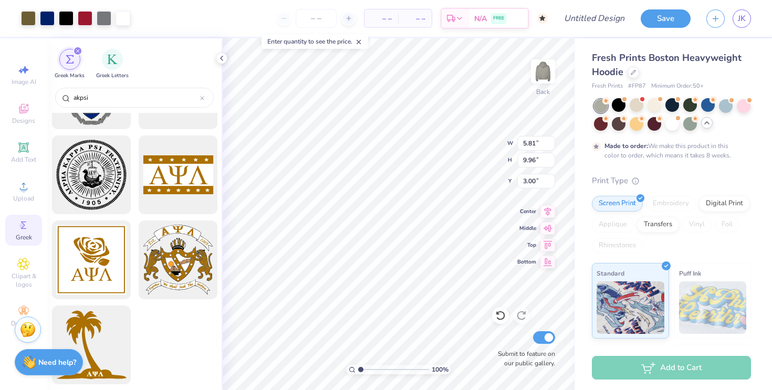
type input "1.66"
type input "2.84"
type input "4.37"
type input "2.41"
type input "0.58"
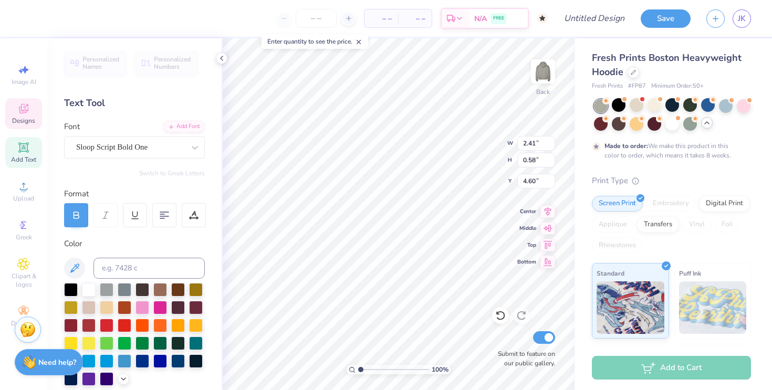
type input "4.72"
type input "8.80"
type input "1.37"
type input "6.07"
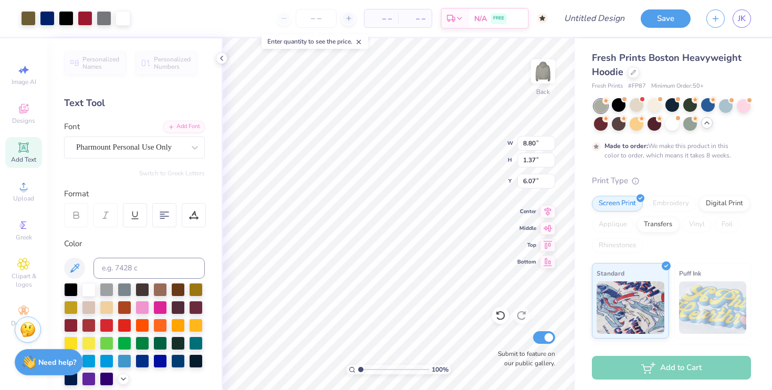
type input "1.66"
type input "2.84"
type input "2.46"
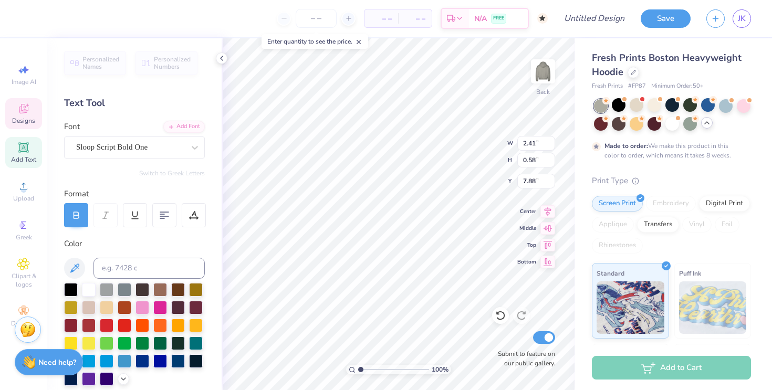
type input "7.88"
type input "8.80"
type input "1.37"
type input "6.07"
type input "1.66"
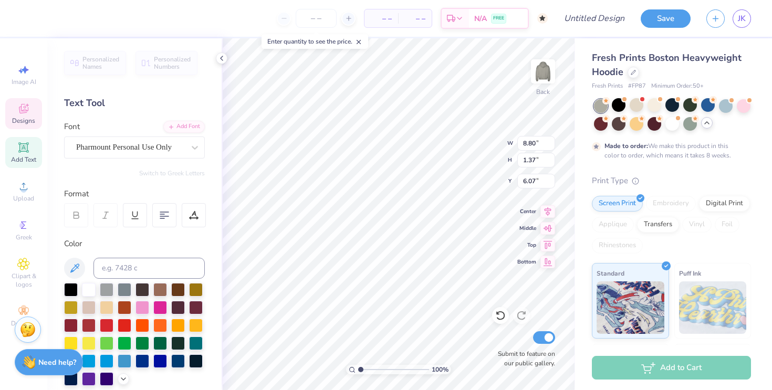
type input "2.84"
type input "10.16"
type input "3.00"
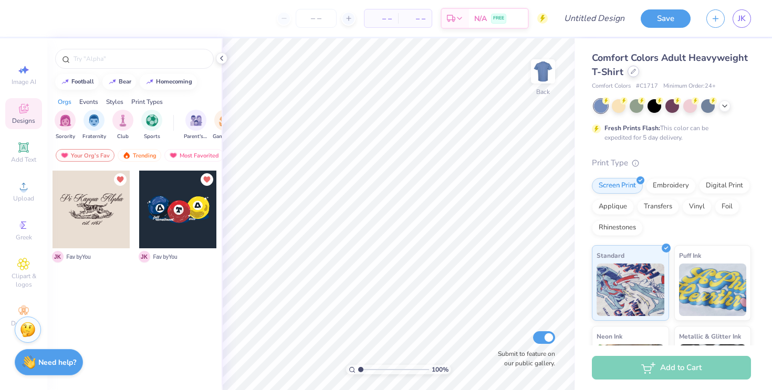
click at [632, 76] on div at bounding box center [634, 72] width 12 height 12
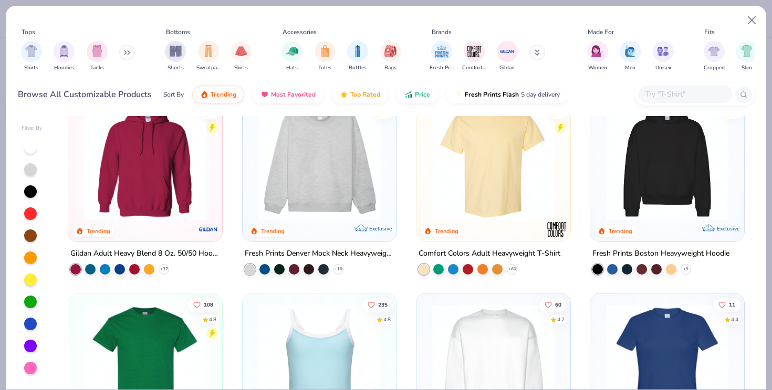
scroll to position [33, 0]
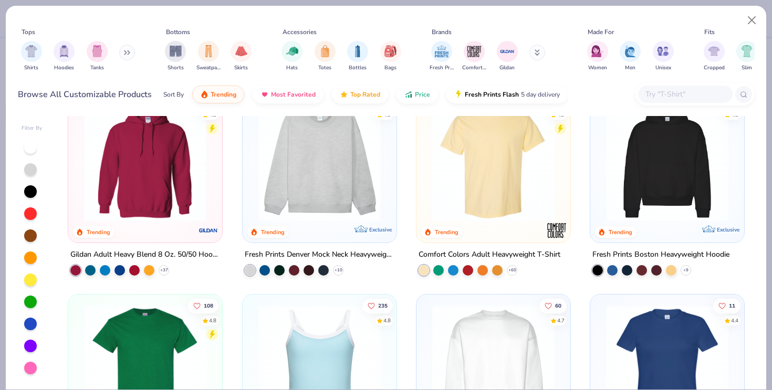
click at [121, 180] on img at bounding box center [145, 160] width 133 height 122
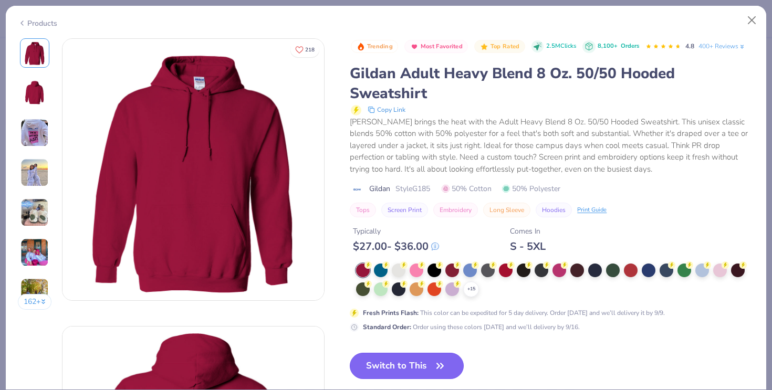
click at [379, 363] on button "Switch to This" at bounding box center [407, 366] width 114 height 26
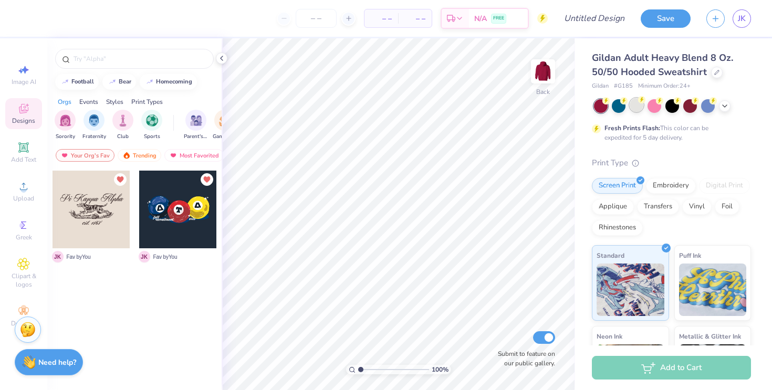
click at [643, 108] on div at bounding box center [637, 105] width 14 height 14
click at [142, 62] on input "text" at bounding box center [140, 59] width 135 height 11
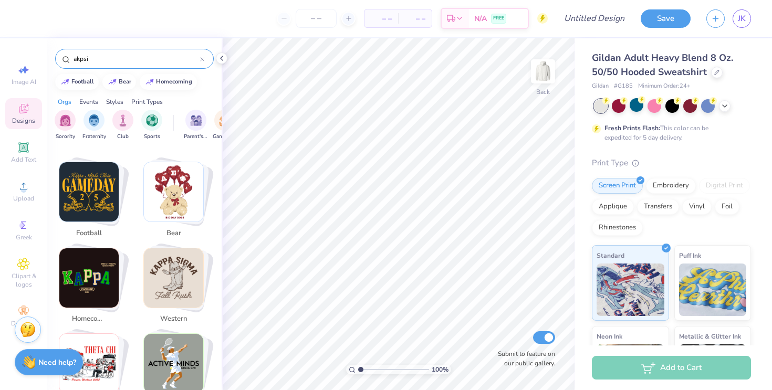
scroll to position [337, 0]
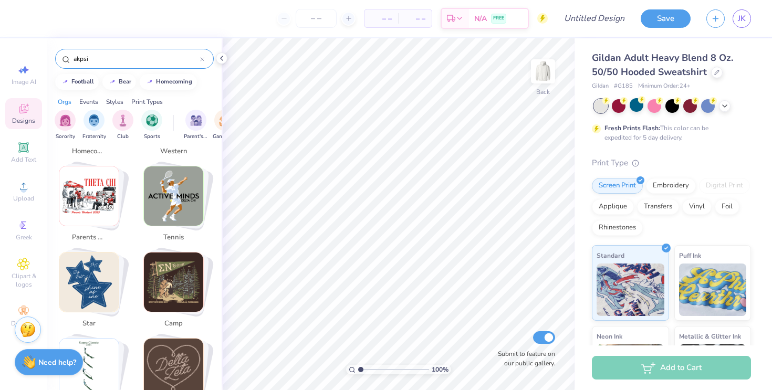
click at [133, 53] on div "akpsi" at bounding box center [134, 59] width 159 height 20
click at [133, 60] on input "akpsi" at bounding box center [137, 59] width 128 height 11
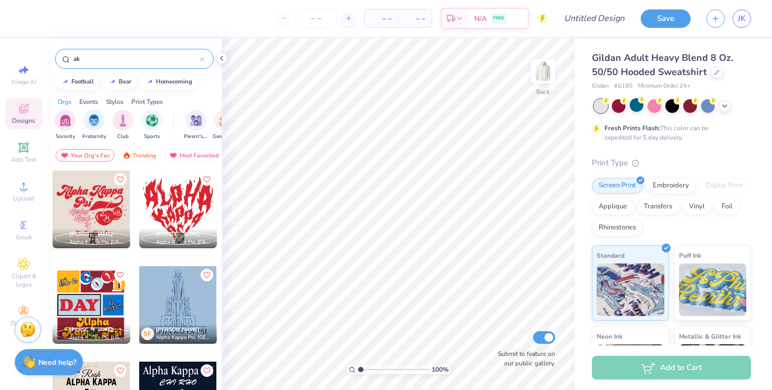
type input "a"
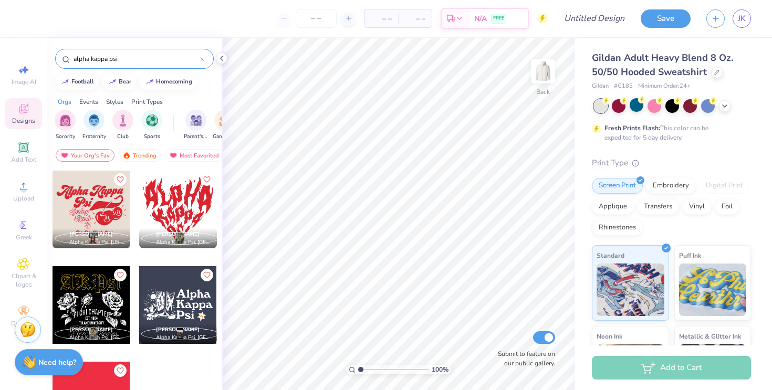
scroll to position [2, 0]
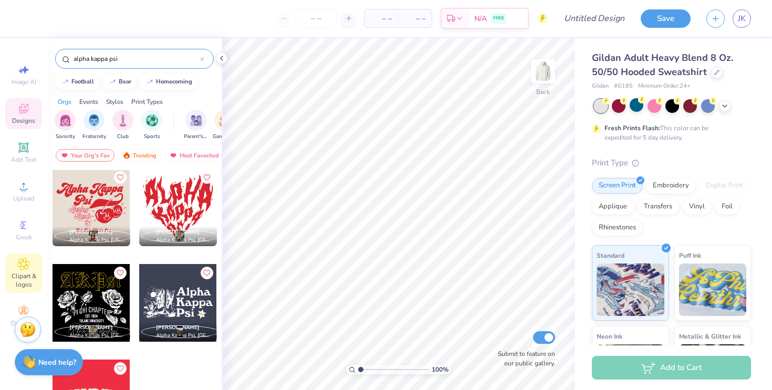
type input "alpha kappa psi"
click at [19, 262] on icon at bounding box center [24, 265] width 12 height 12
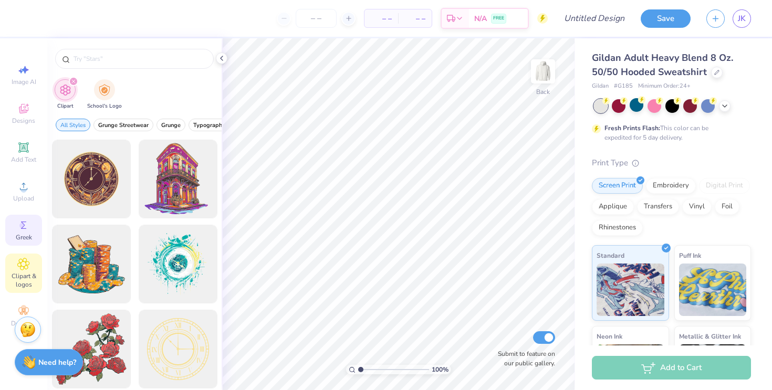
click at [23, 222] on icon at bounding box center [23, 225] width 5 height 7
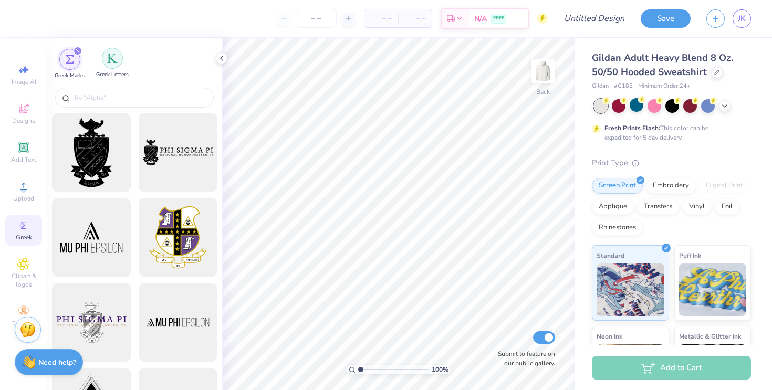
click at [112, 59] on img "filter for Greek Letters" at bounding box center [112, 58] width 11 height 11
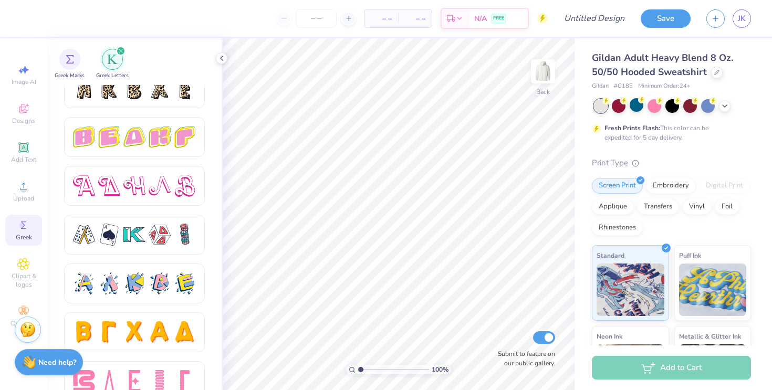
scroll to position [1795, 0]
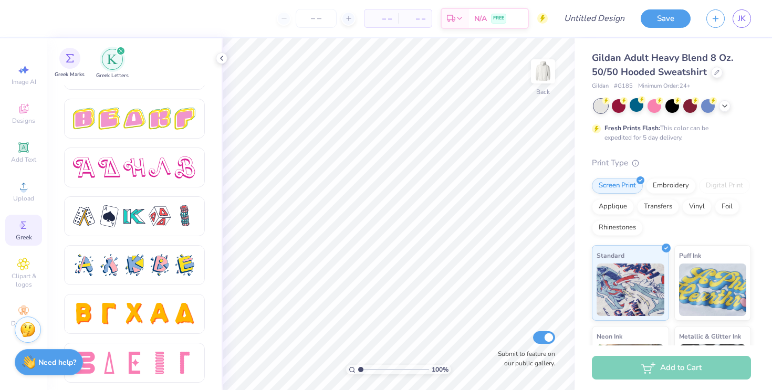
click at [75, 68] on div "Greek Marks" at bounding box center [70, 63] width 30 height 31
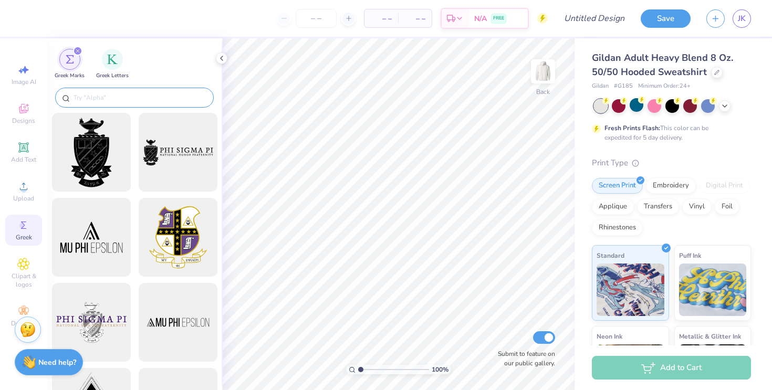
click at [98, 96] on input "text" at bounding box center [140, 97] width 135 height 11
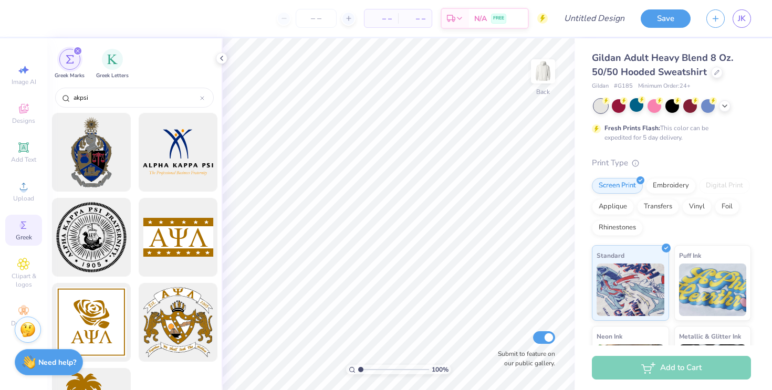
scroll to position [1, 0]
type input "akpsi"
click at [81, 127] on div at bounding box center [91, 152] width 87 height 87
